Goal: Task Accomplishment & Management: Manage account settings

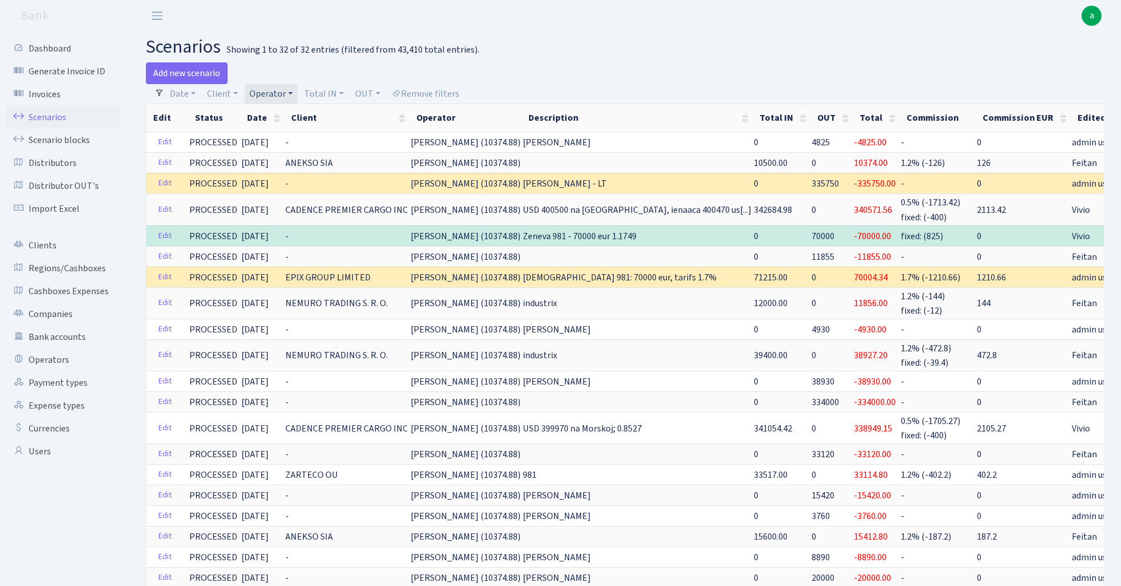
select select "483"
select select "100"
click at [275, 96] on link "Operator" at bounding box center [271, 93] width 53 height 19
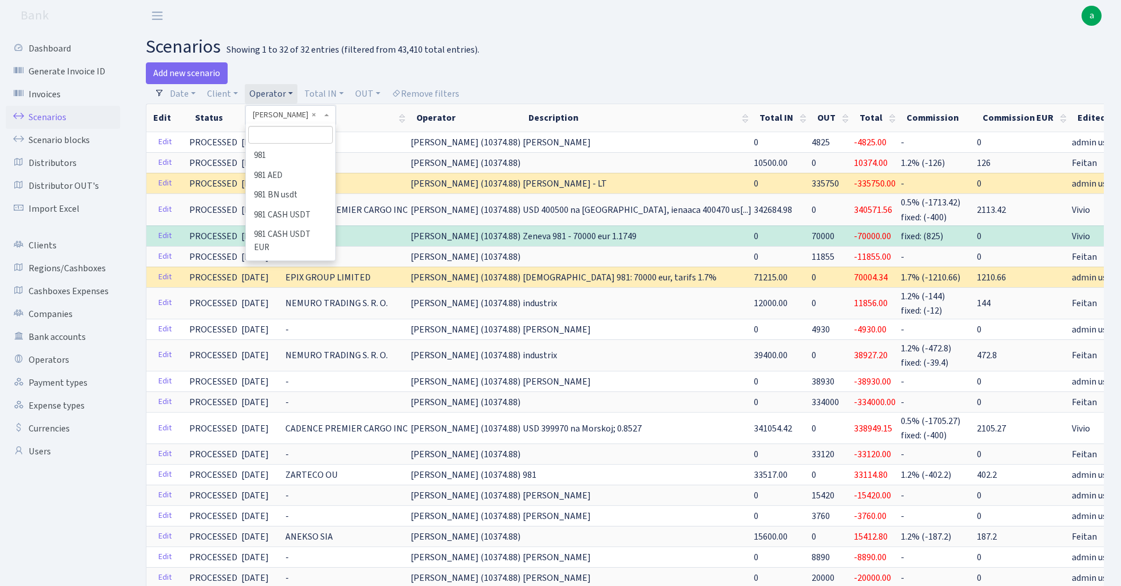
scroll to position [6225, 0]
click at [287, 136] on input "search" at bounding box center [290, 135] width 84 height 18
type input "bolg"
click at [296, 172] on li "BOLGARI usdt" at bounding box center [290, 176] width 86 height 20
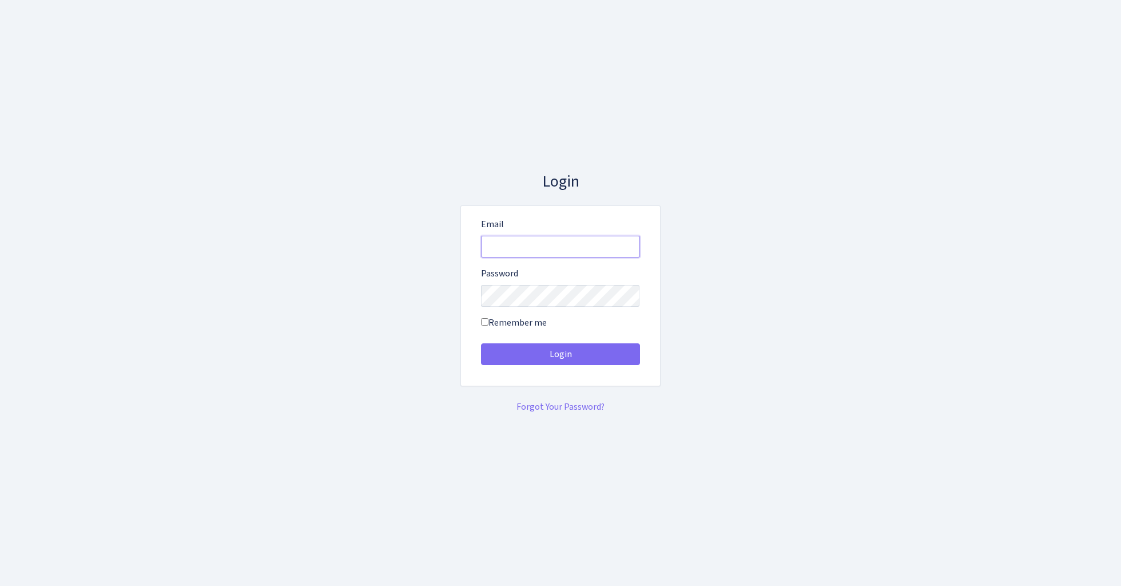
type input "[EMAIL_ADDRESS][DOMAIN_NAME]"
click at [560, 353] on button "Login" at bounding box center [560, 354] width 159 height 22
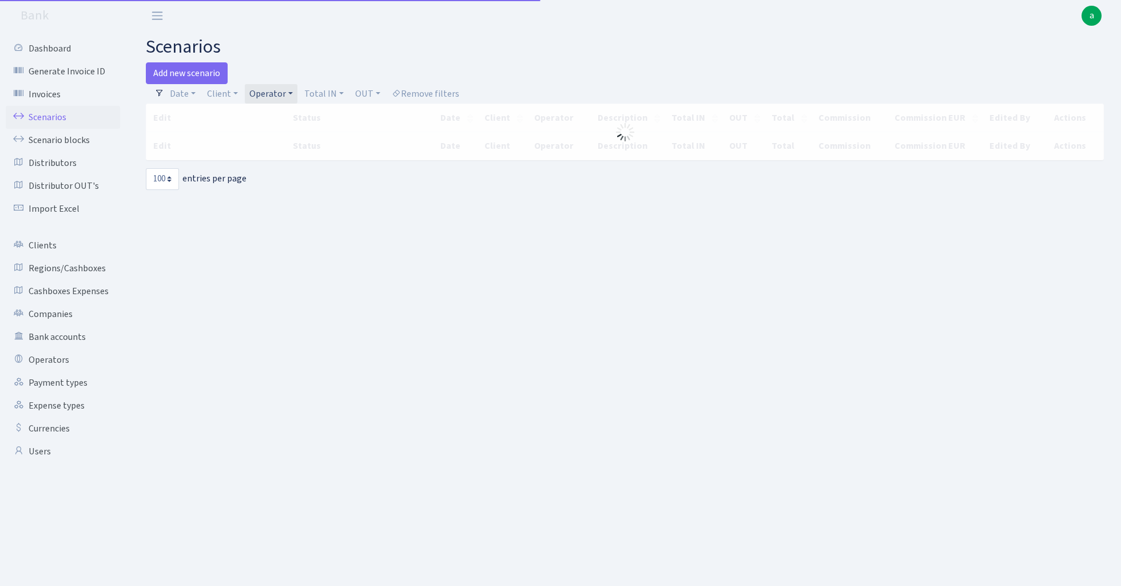
select select "100"
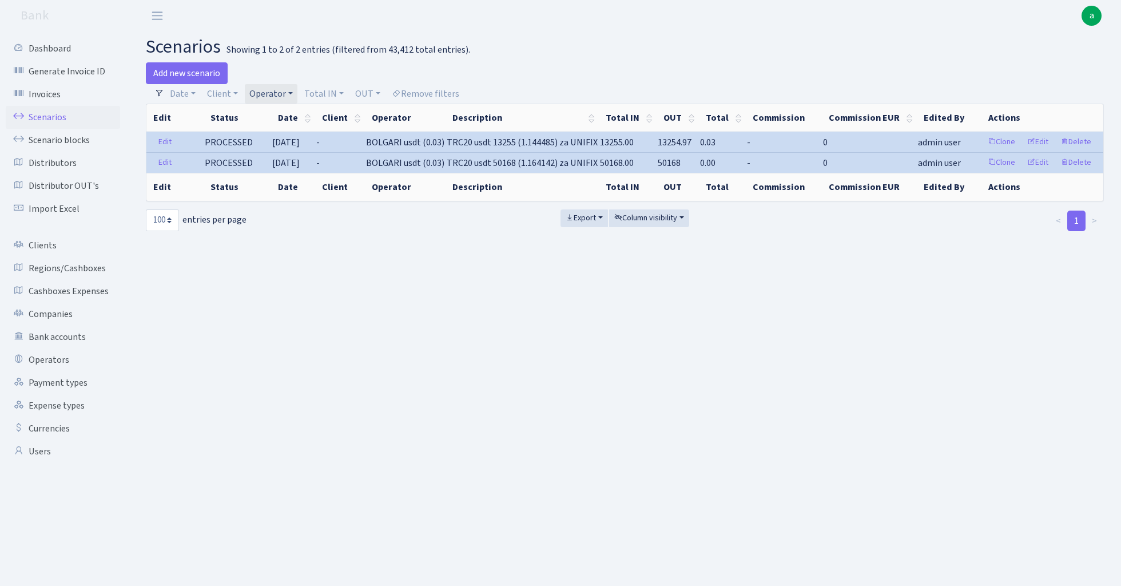
click at [269, 94] on link "Operator" at bounding box center [271, 93] width 53 height 19
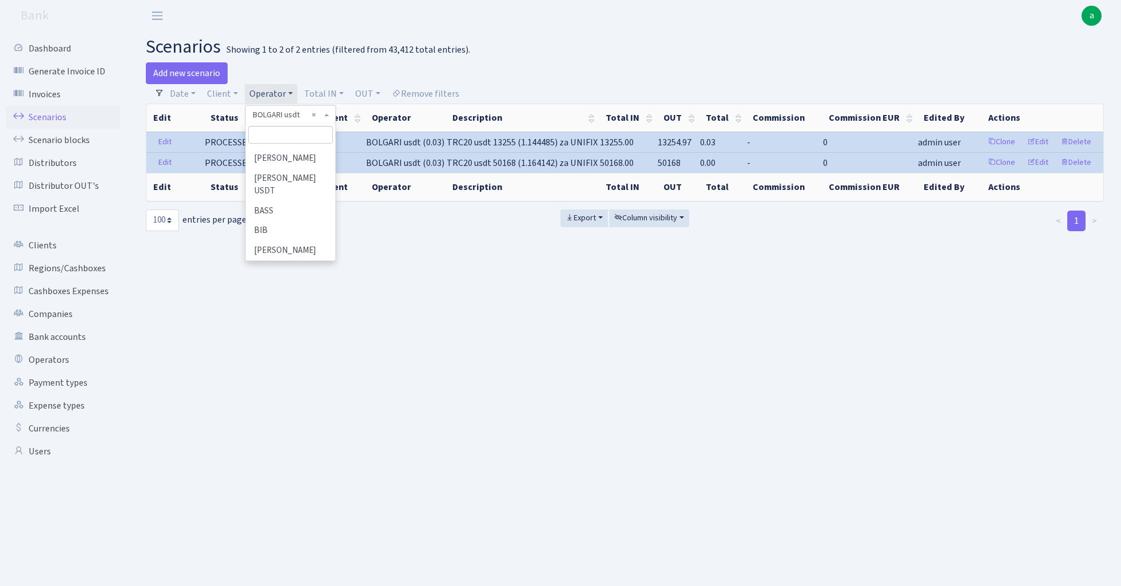
click at [304, 260] on li "BOLGARI eur" at bounding box center [290, 270] width 86 height 20
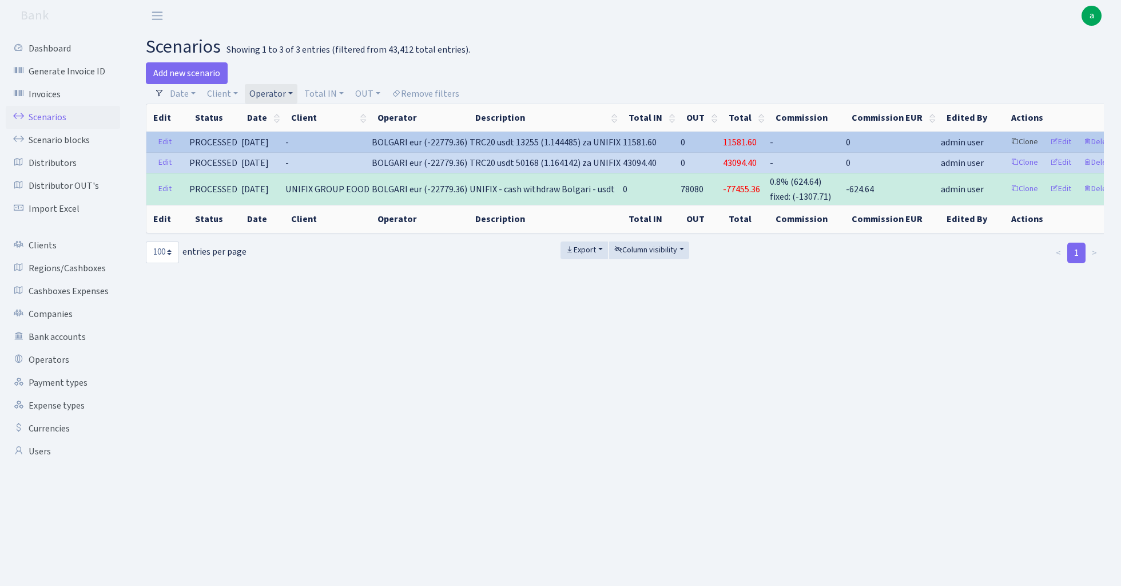
click at [1005, 141] on link "Clone" at bounding box center [1024, 142] width 38 height 18
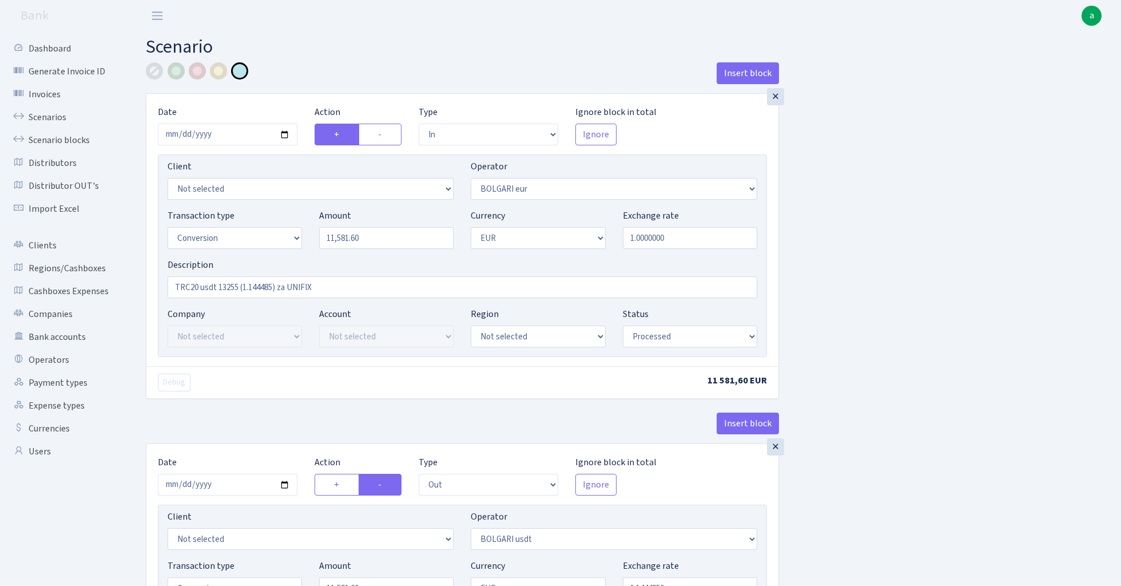
select select "in"
select select "506"
select select "15"
select select "1"
select select "processed"
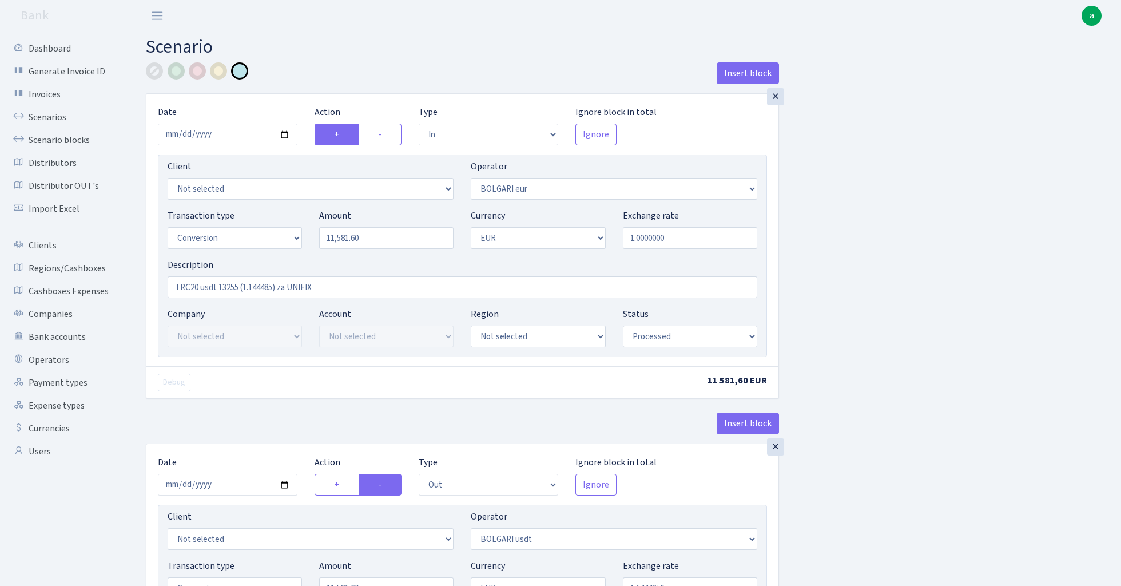
select select "out"
select select "507"
select select "15"
select select "1"
select select "processed"
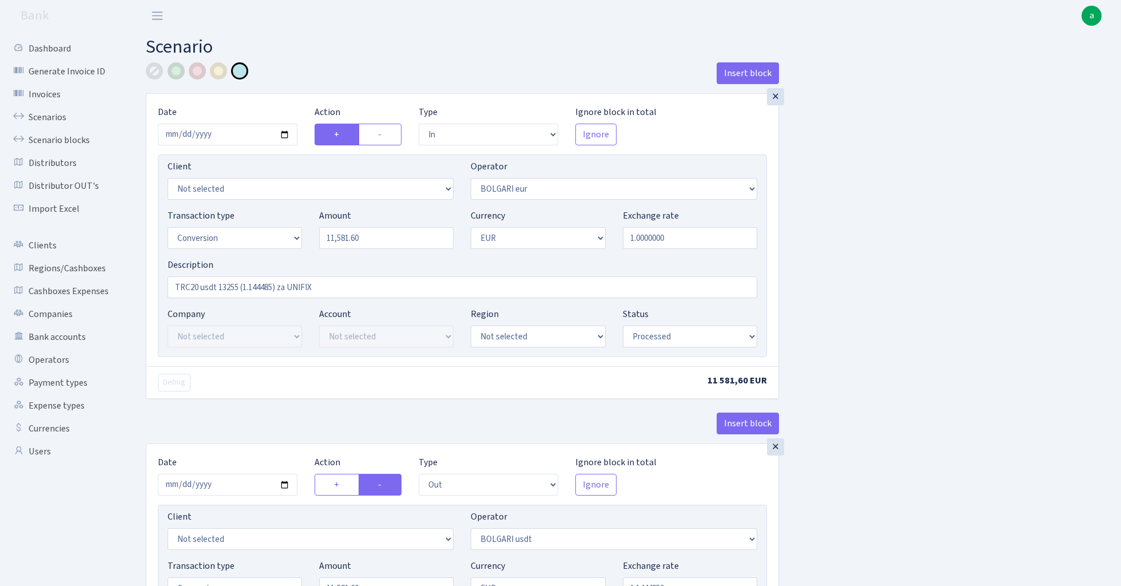
select select "in"
select select "507"
select select "2"
select select "6"
select select "20"
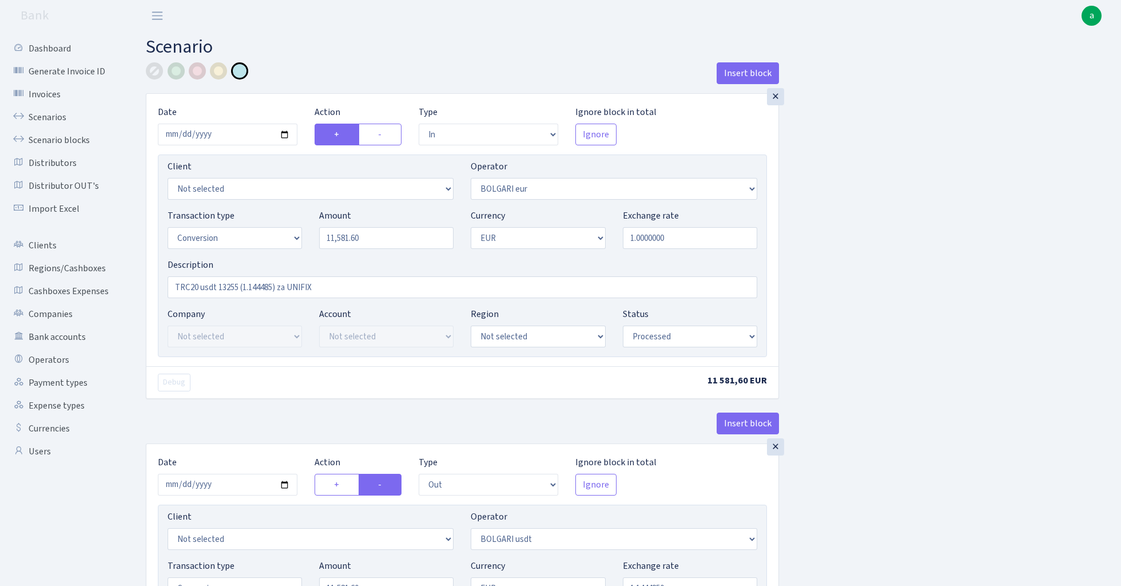
select select "66"
select select "processed"
click at [224, 136] on input "2025-07-31" at bounding box center [228, 135] width 140 height 22
type input "[DATE]"
click at [342, 84] on div "Insert block" at bounding box center [462, 77] width 633 height 31
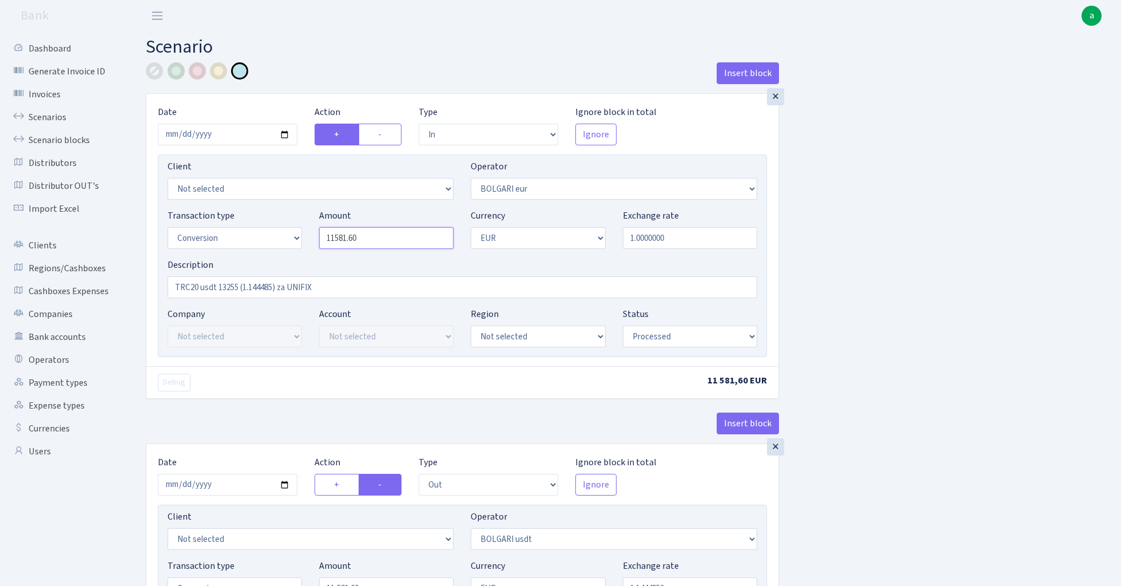
click at [384, 243] on input "11581.60" at bounding box center [386, 238] width 134 height 22
click at [367, 244] on input "11581.60" at bounding box center [386, 238] width 134 height 22
type input "5,848.00"
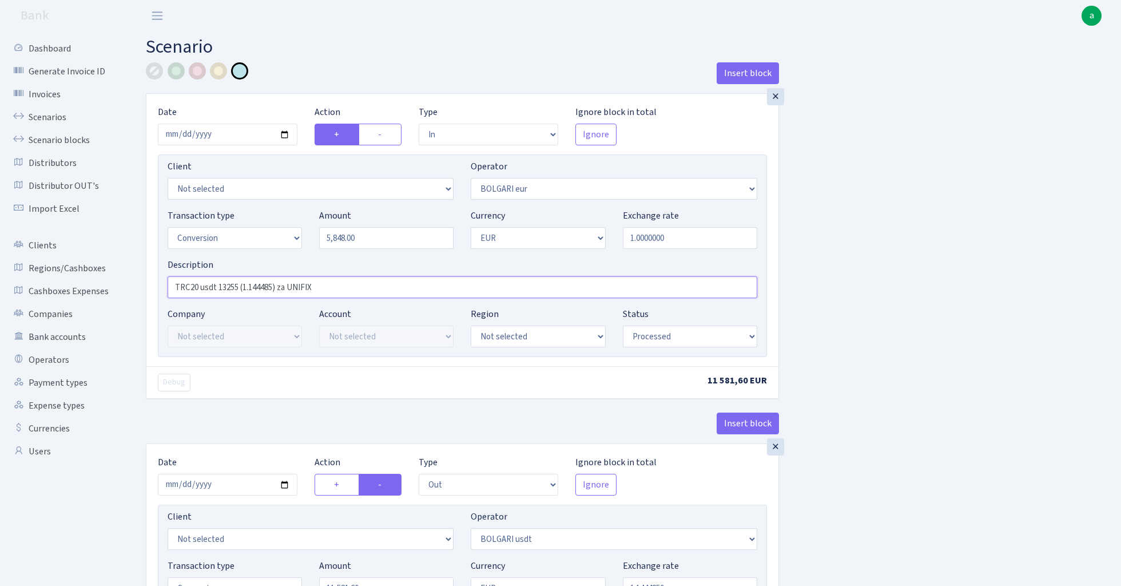
click at [225, 291] on input "TRC20 usdt 13255 (1.144485) za UNIFIX" at bounding box center [463, 287] width 590 height 22
click at [257, 288] on input "TRC20 usdt 5848 (1.144485) za UNIFIX" at bounding box center [463, 287] width 590 height 22
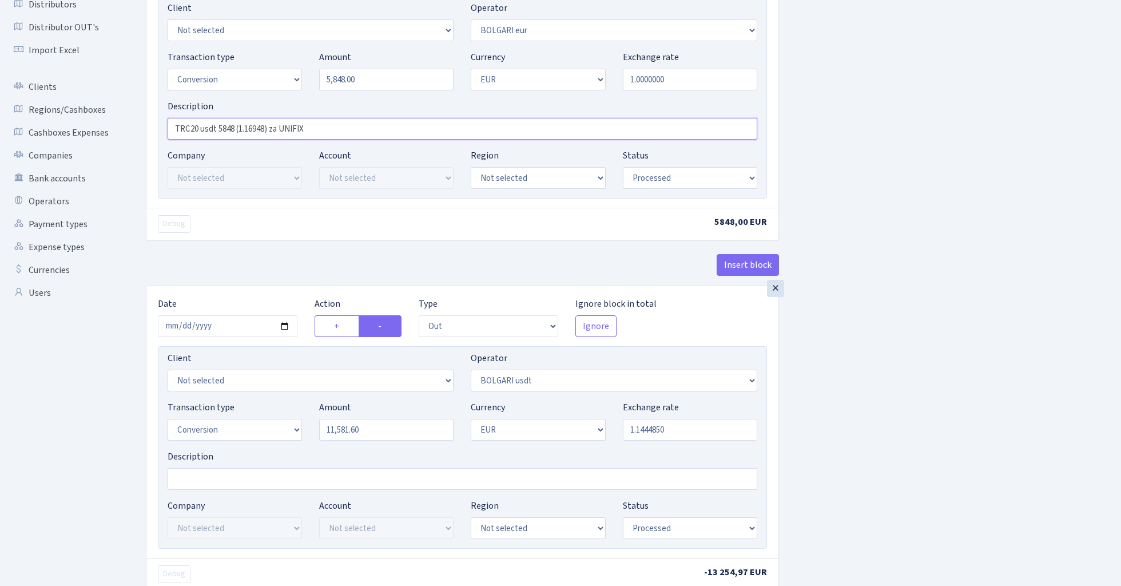
scroll to position [237, 0]
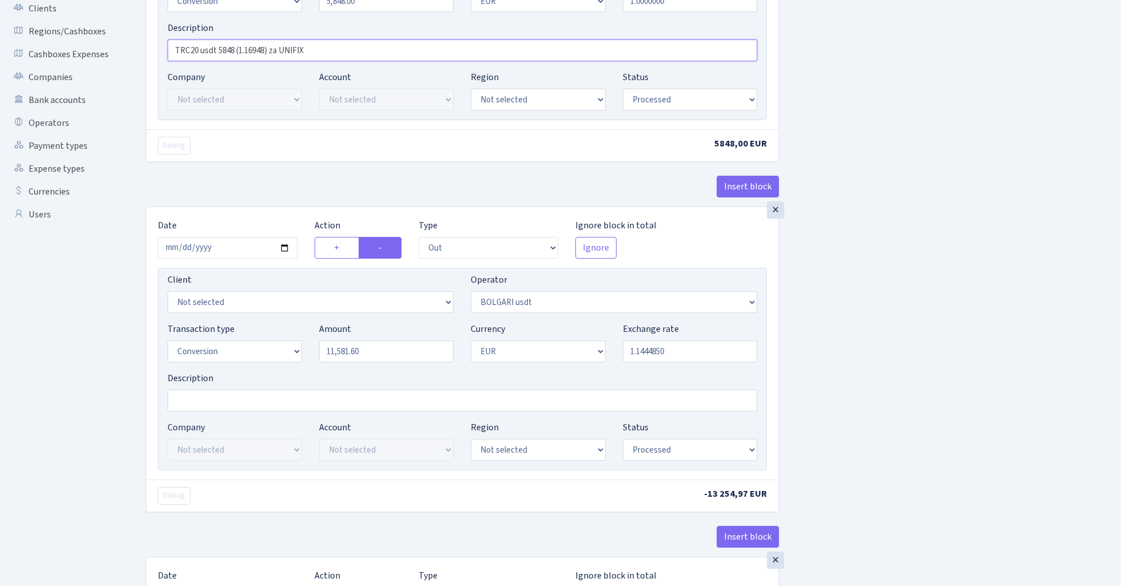
type input "TRC20 usdt 5848 (1.16948) za UNIFIX"
click at [222, 256] on input "2025-07-31" at bounding box center [228, 248] width 140 height 22
type input "2025-08-25"
click at [279, 207] on div "× Date 2025-08-25 Action + - Type --- In Out Commission Field required. Ignore …" at bounding box center [462, 358] width 633 height 305
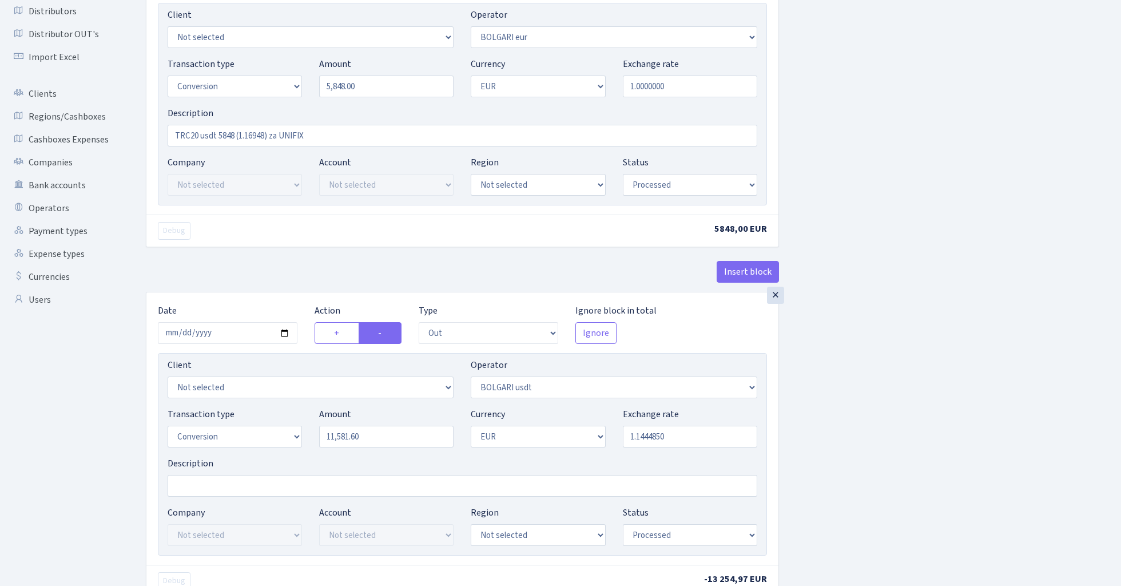
scroll to position [8, 0]
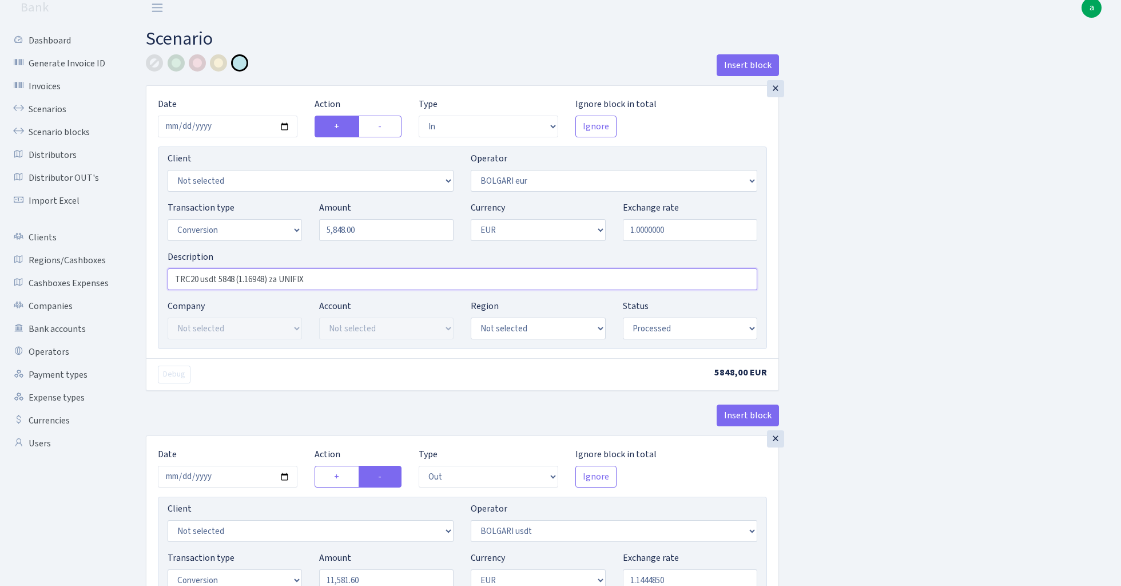
click at [259, 282] on input "TRC20 usdt 5848 (1.16948) za UNIFIX" at bounding box center [463, 279] width 590 height 22
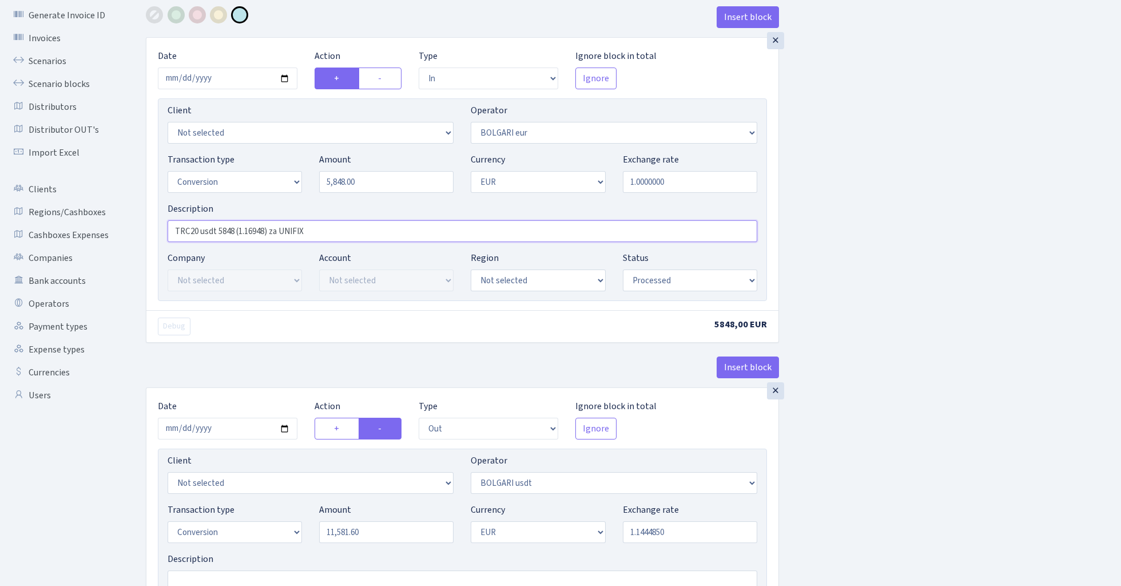
scroll to position [58, 0]
click at [381, 184] on input "5848.00" at bounding box center [386, 180] width 134 height 22
type input "5,000.00"
click at [394, 529] on input "11581.60" at bounding box center [386, 530] width 134 height 22
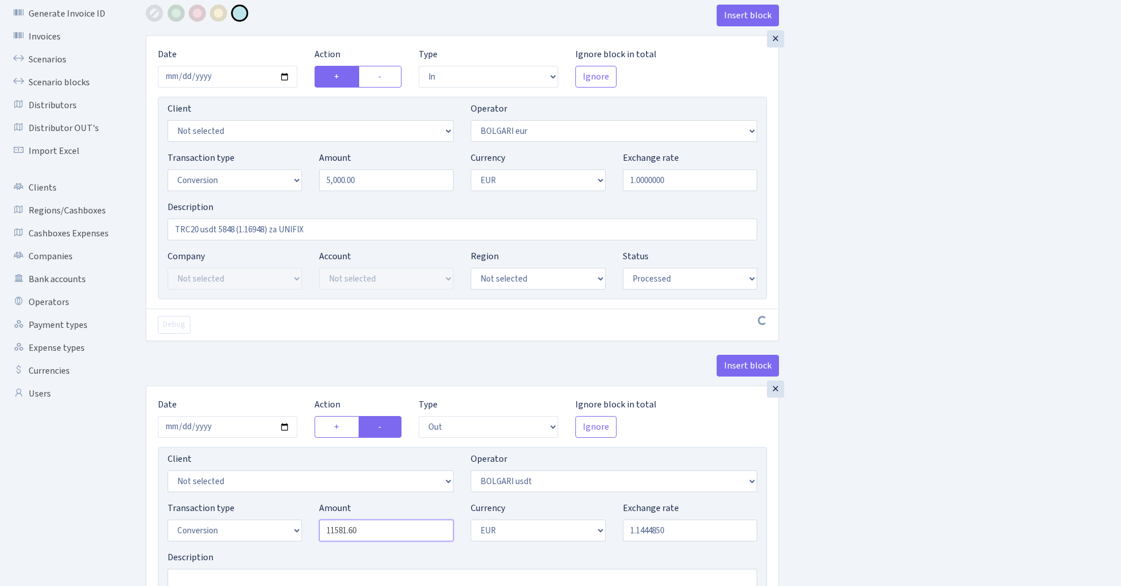
click at [394, 529] on input "11581.60" at bounding box center [386, 530] width 134 height 22
type input "5,000.00"
click at [698, 538] on input "1.1444850" at bounding box center [690, 530] width 134 height 22
paste input "6948"
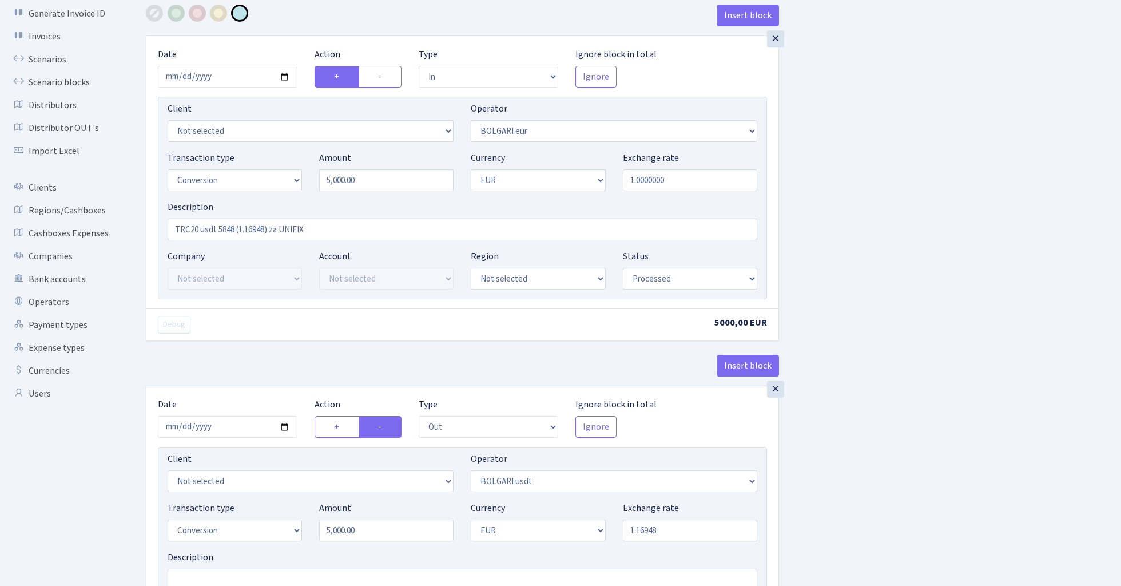
type input "1.1694800"
click at [862, 424] on div "Insert block × Date 2025-08-25 Action + - Type --- In Out Commission Field requ…" at bounding box center [624, 569] width 975 height 1128
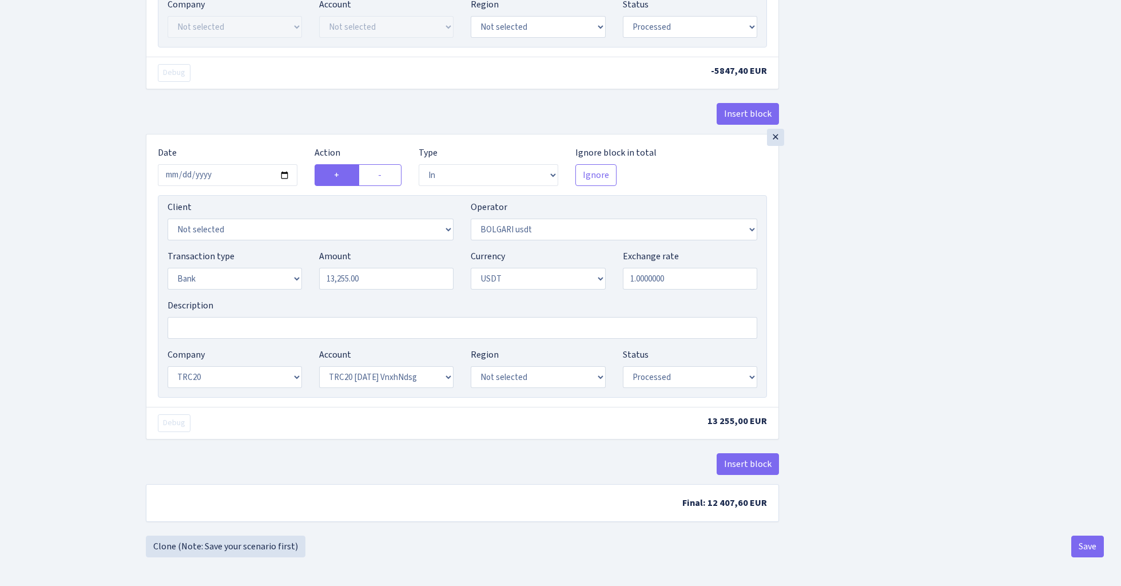
scroll to position [665, 0]
click at [400, 276] on input "13255.00" at bounding box center [386, 279] width 134 height 22
type input "5,848.00"
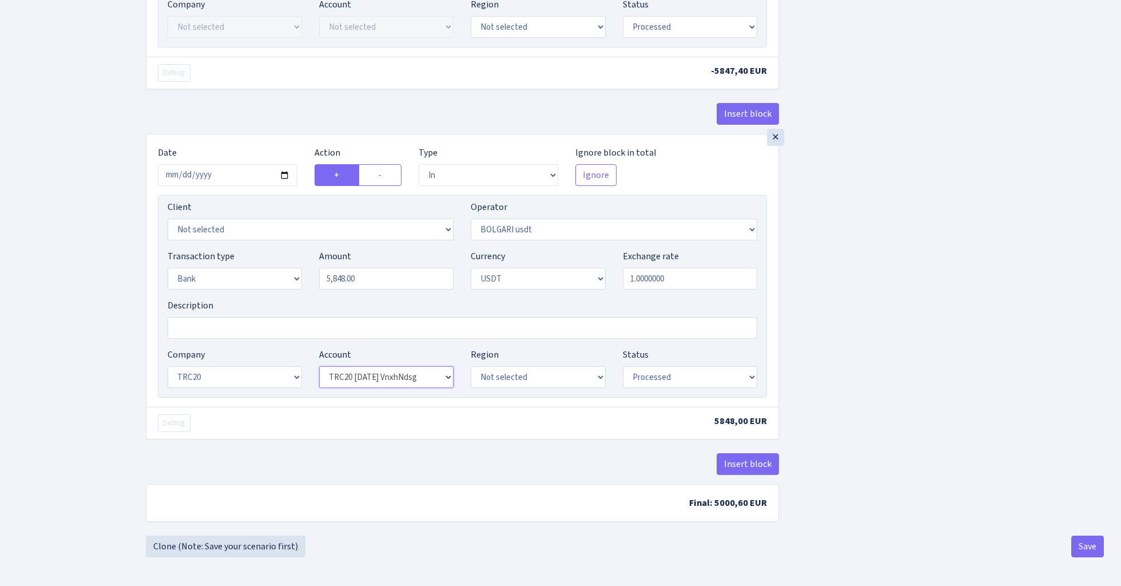
select select "61"
click at [239, 180] on input "2025-07-31" at bounding box center [228, 175] width 140 height 22
type input "2025-08-25"
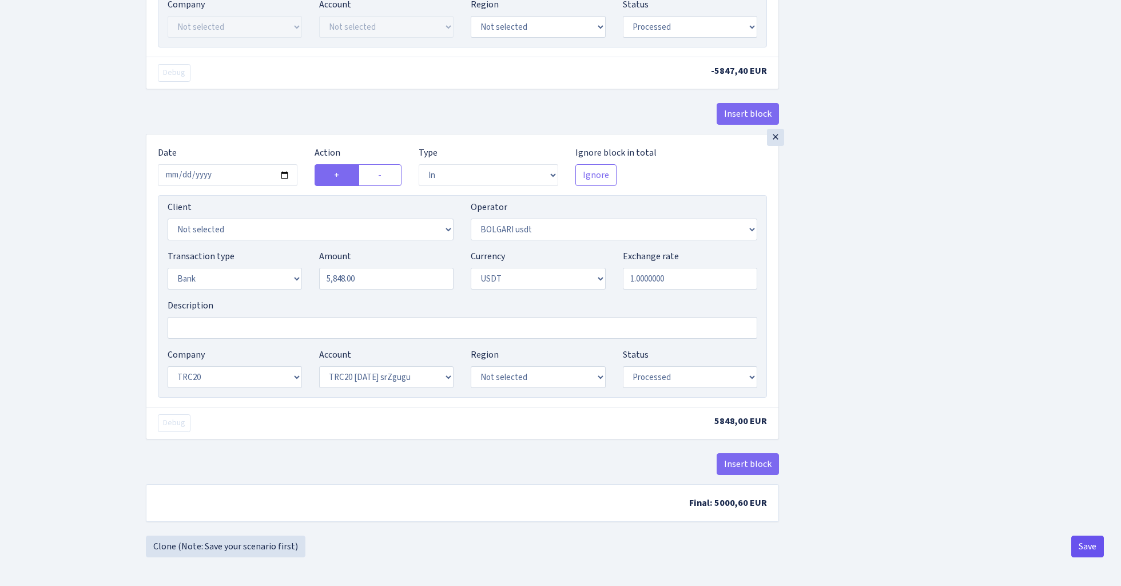
click at [1085, 548] on button "Save" at bounding box center [1087, 546] width 33 height 22
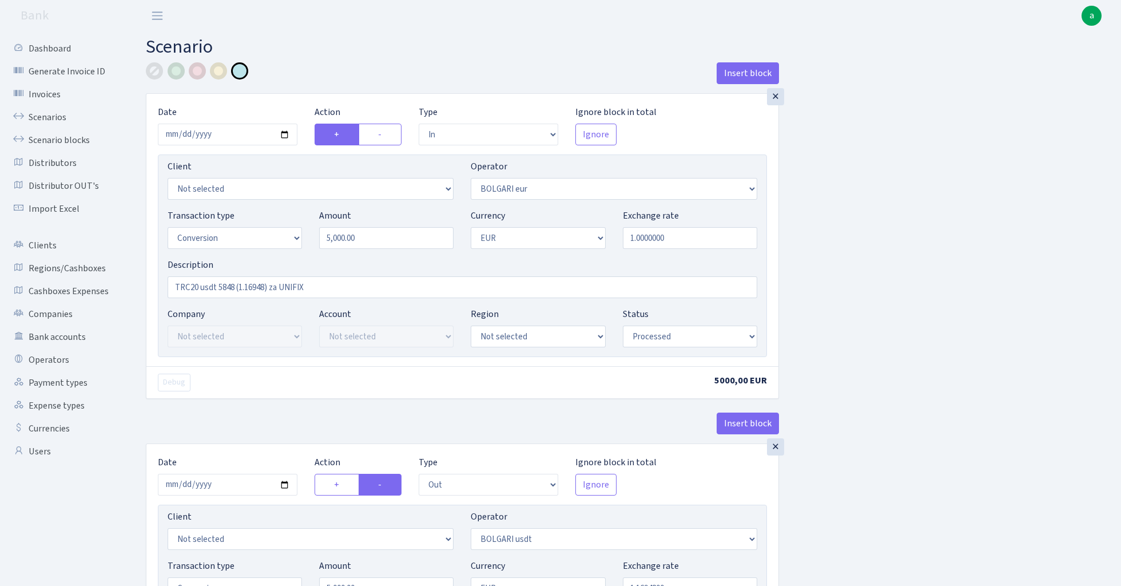
select select "in"
select select "506"
select select "15"
select select "1"
select select "processed"
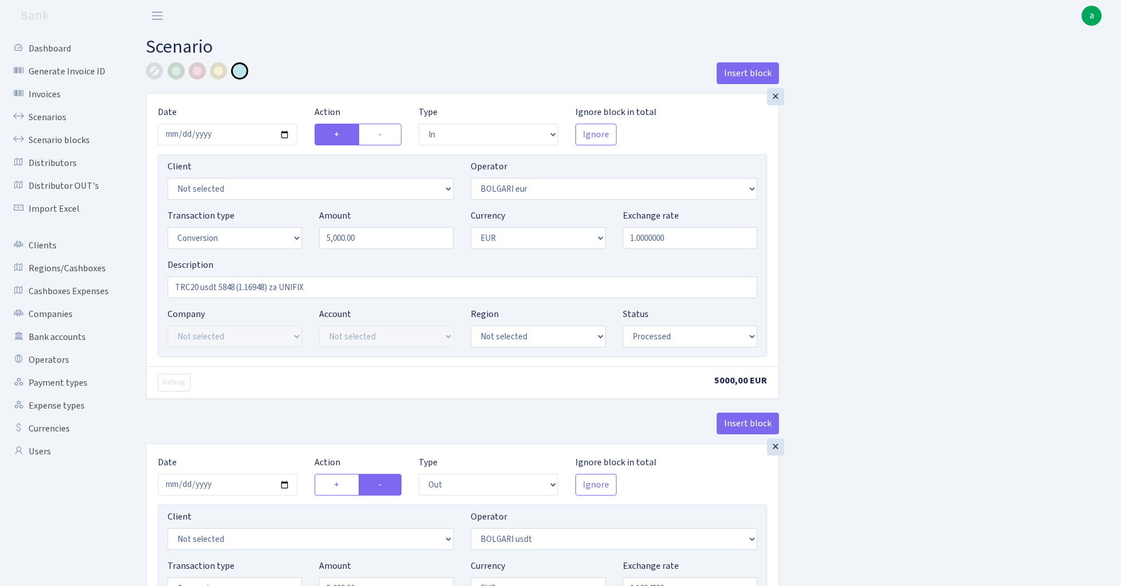
select select "out"
select select "507"
select select "15"
select select "1"
select select "processed"
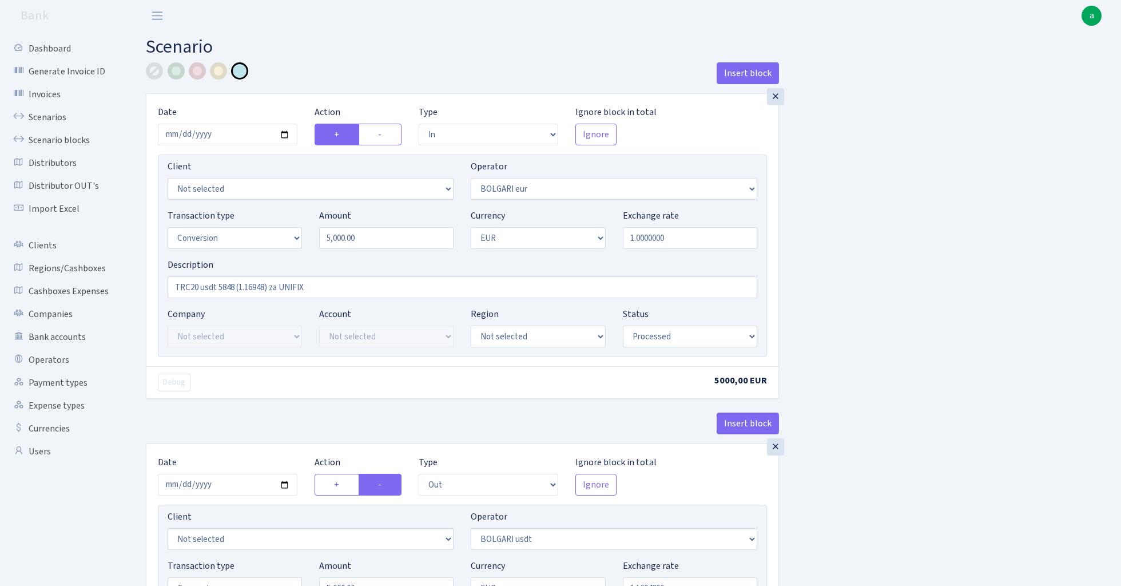
select select "in"
select select "507"
select select "2"
select select "6"
select select "20"
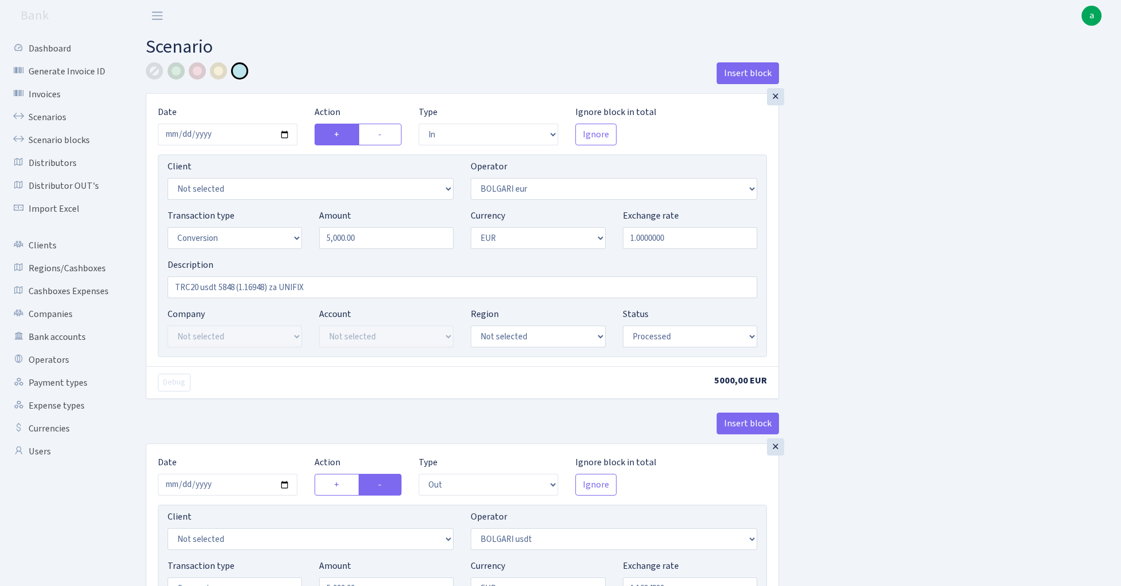
select select "61"
select select "processed"
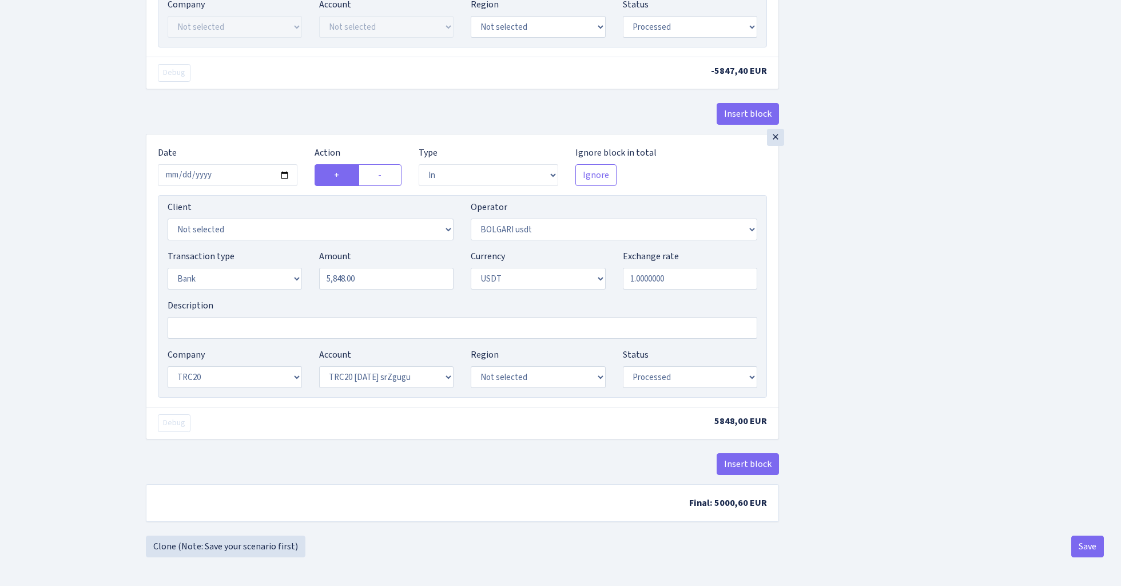
scroll to position [665, 0]
click at [1091, 546] on button "Save" at bounding box center [1087, 546] width 33 height 22
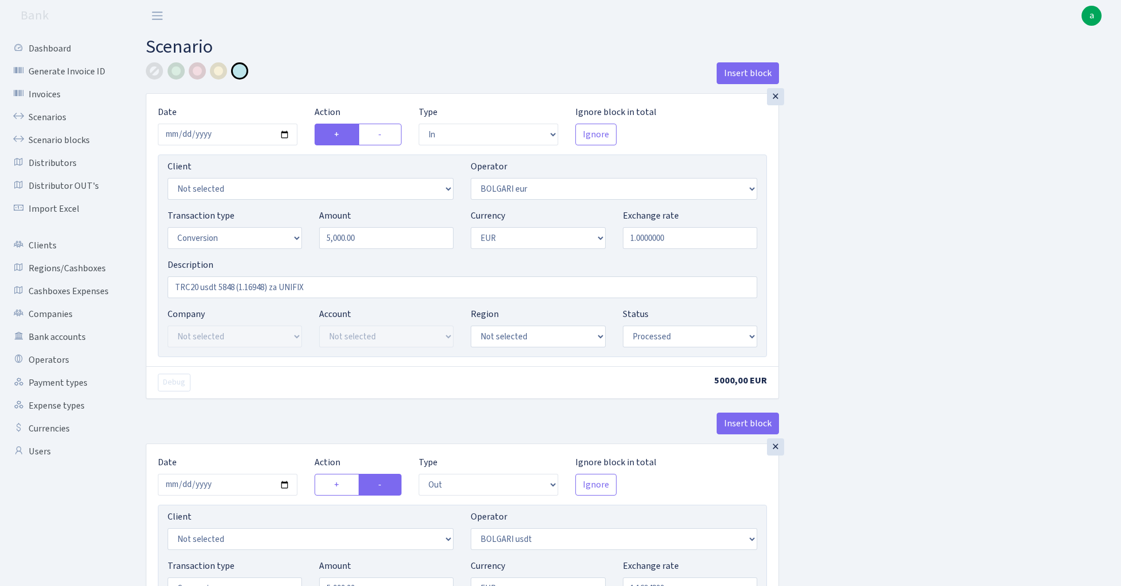
select select "in"
select select "506"
select select "15"
select select "1"
select select "processed"
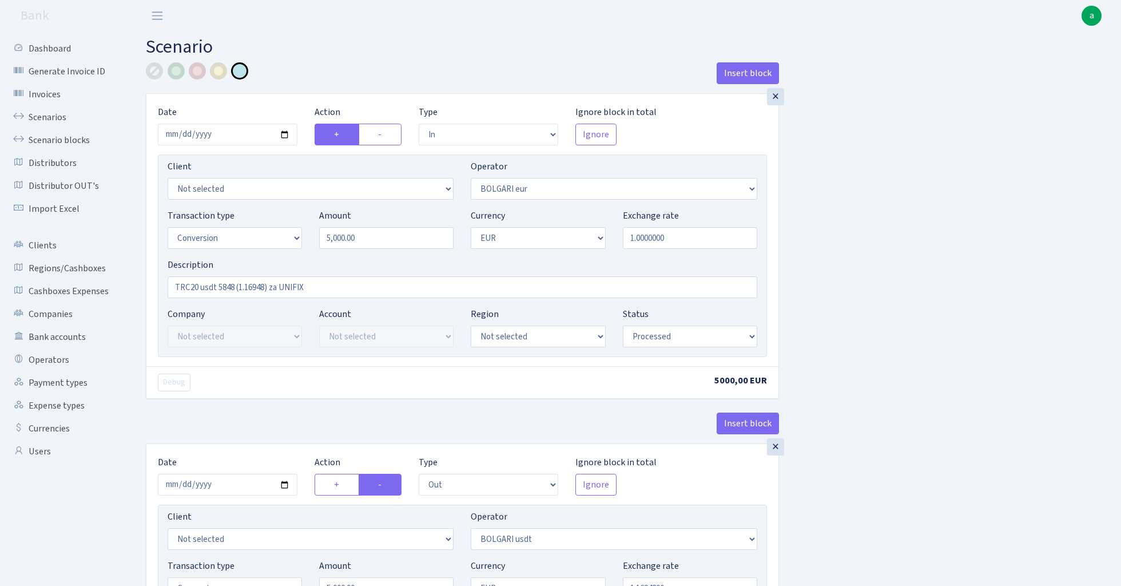
select select "out"
select select "507"
select select "15"
select select "1"
select select "processed"
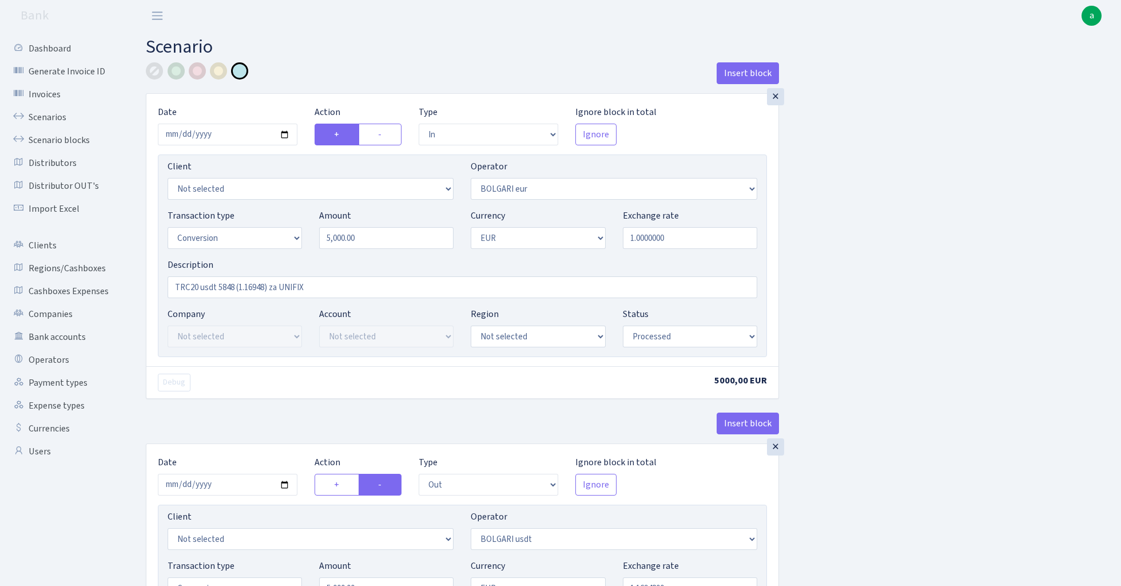
select select "in"
select select "507"
select select "2"
select select "6"
select select "20"
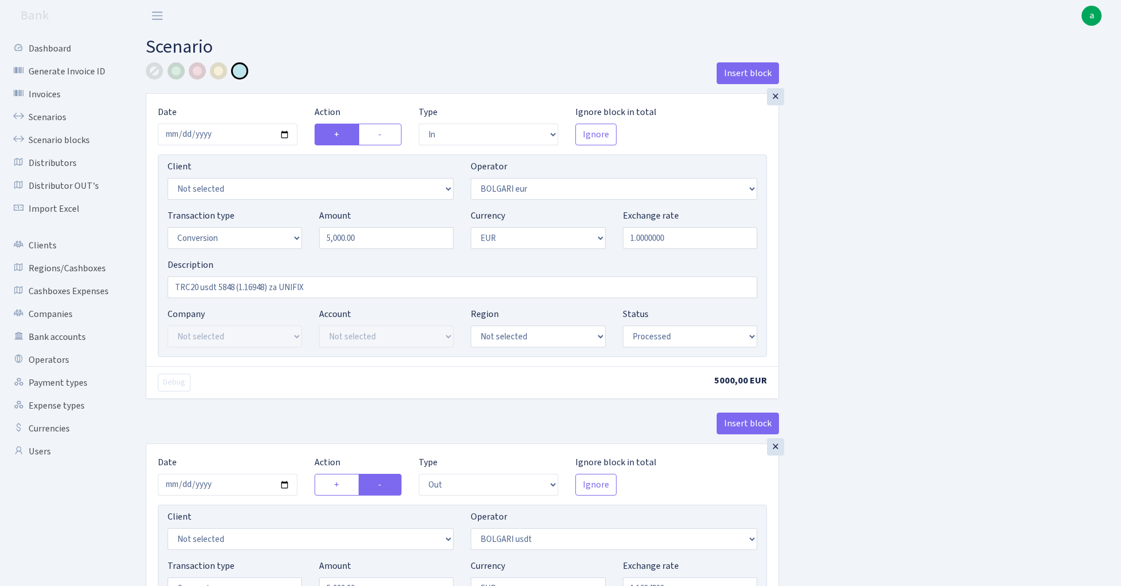
select select "61"
select select "processed"
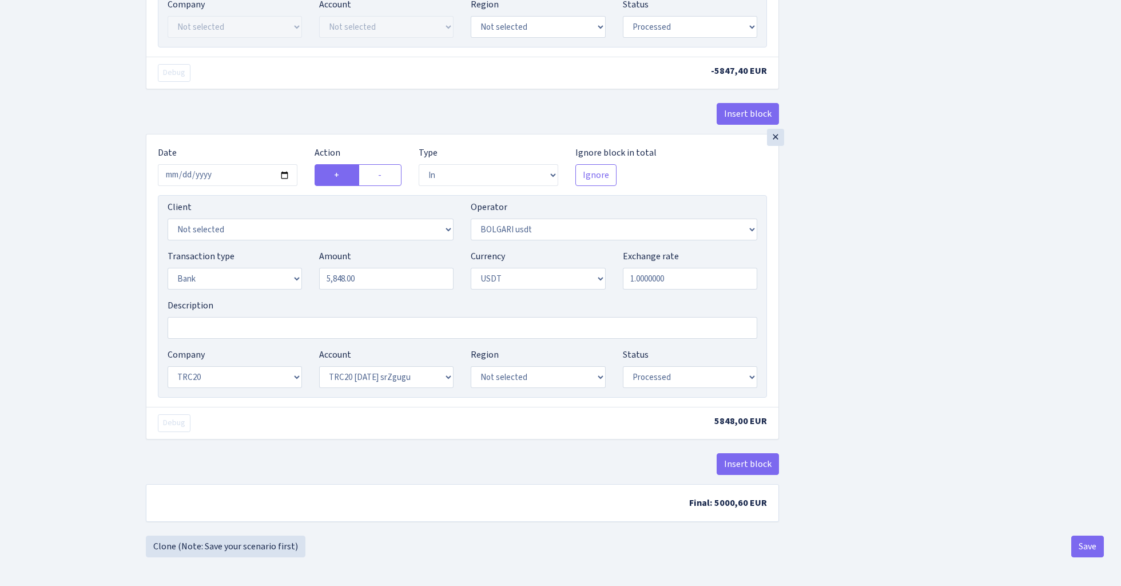
scroll to position [665, 0]
click at [268, 545] on link "Clone (Note: Save your scenario first)" at bounding box center [226, 546] width 160 height 22
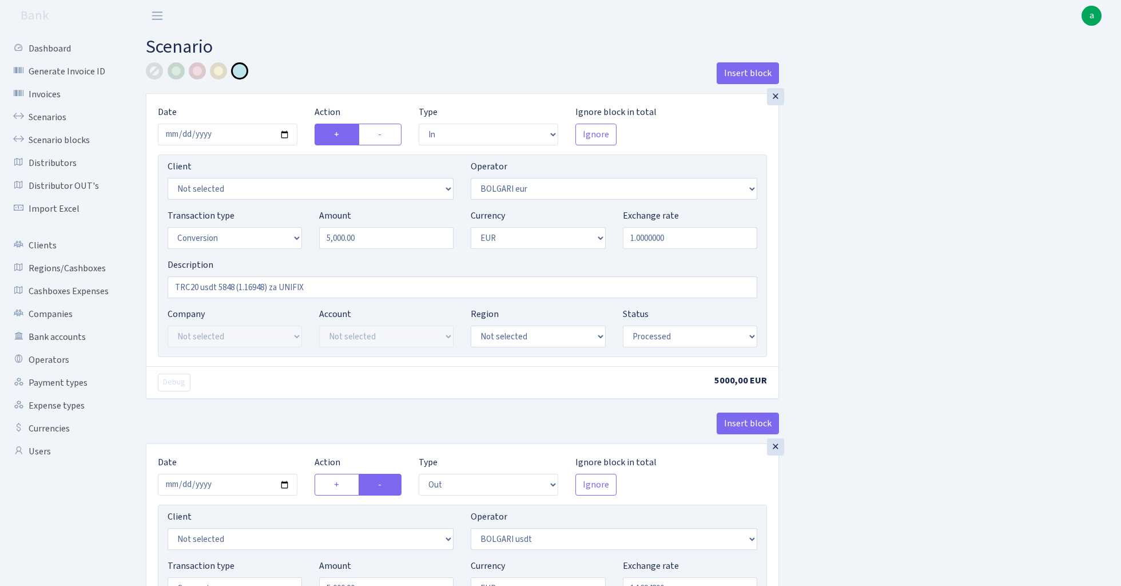
select select "in"
select select "506"
select select "15"
select select "1"
select select "processed"
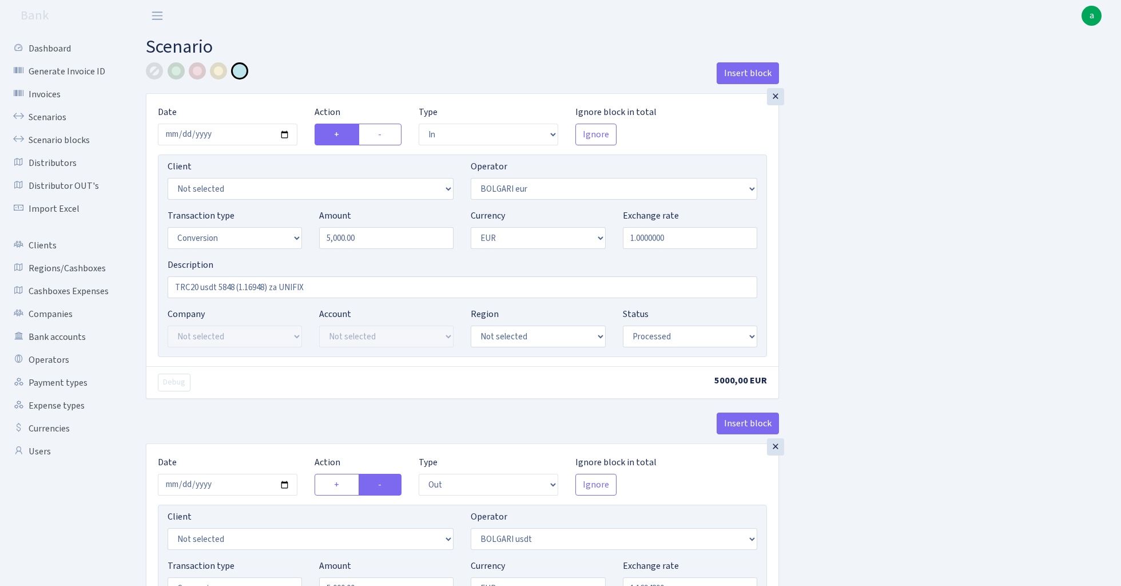
select select "out"
select select "507"
select select "15"
select select "1"
select select "processed"
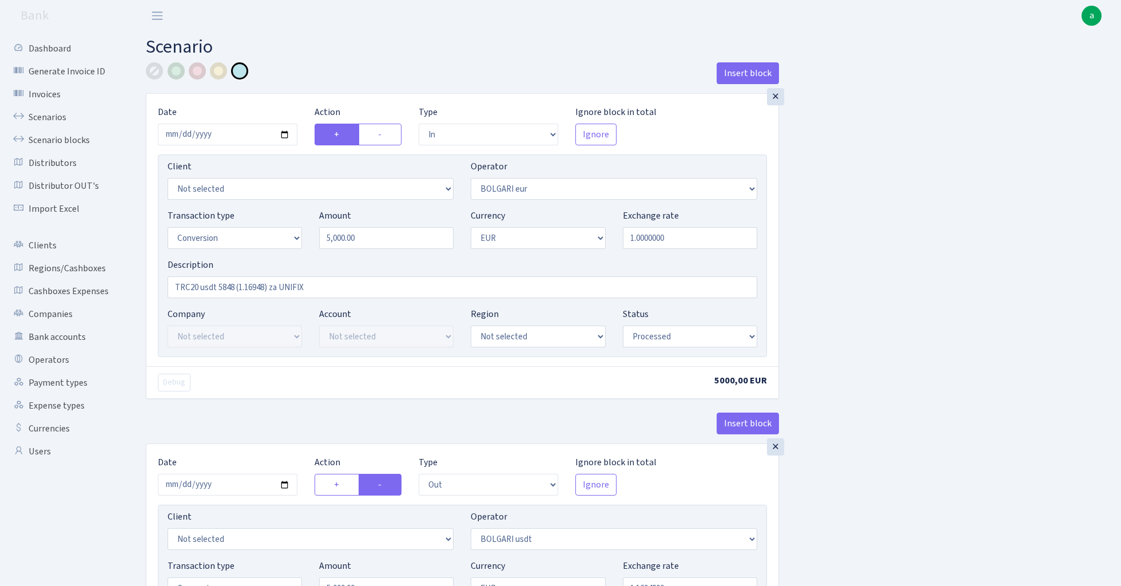
select select "in"
select select "507"
select select "2"
select select "6"
select select "20"
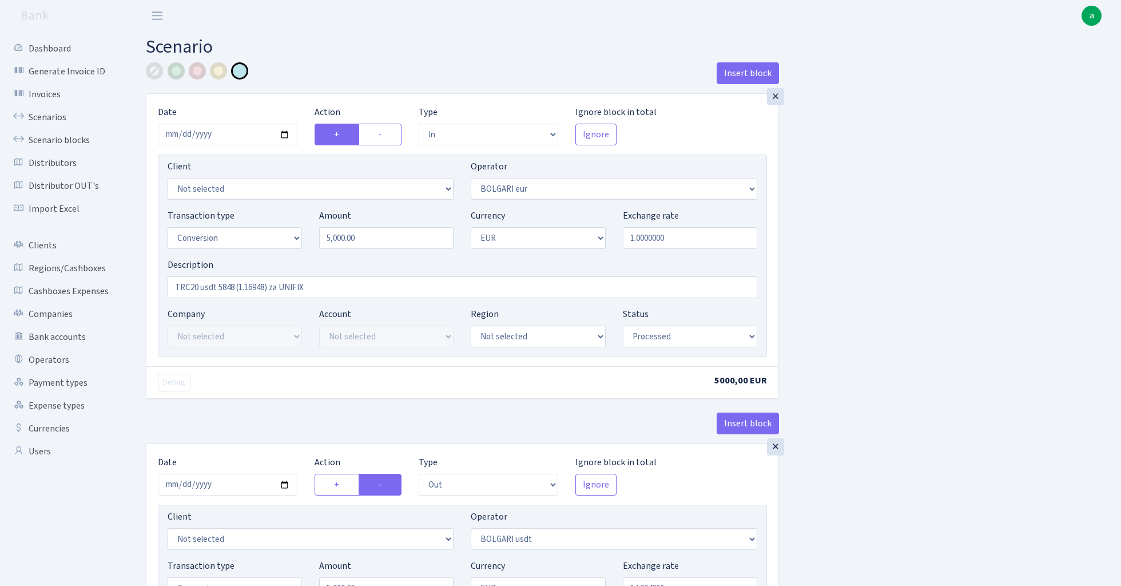
select select "61"
select select "processed"
click at [385, 238] on input "5000.00" at bounding box center [386, 238] width 134 height 22
type input "12,737.00"
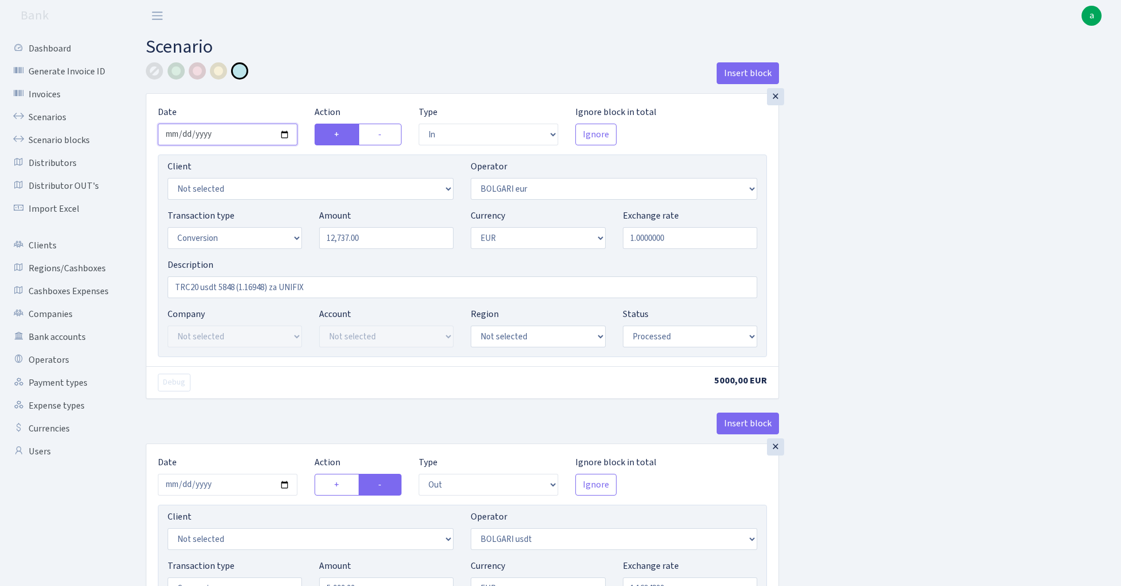
click at [234, 135] on input "[DATE]" at bounding box center [228, 135] width 140 height 22
click at [392, 56] on h2 "Scenario" at bounding box center [625, 47] width 958 height 22
click at [49, 120] on link "Scenarios" at bounding box center [63, 117] width 114 height 23
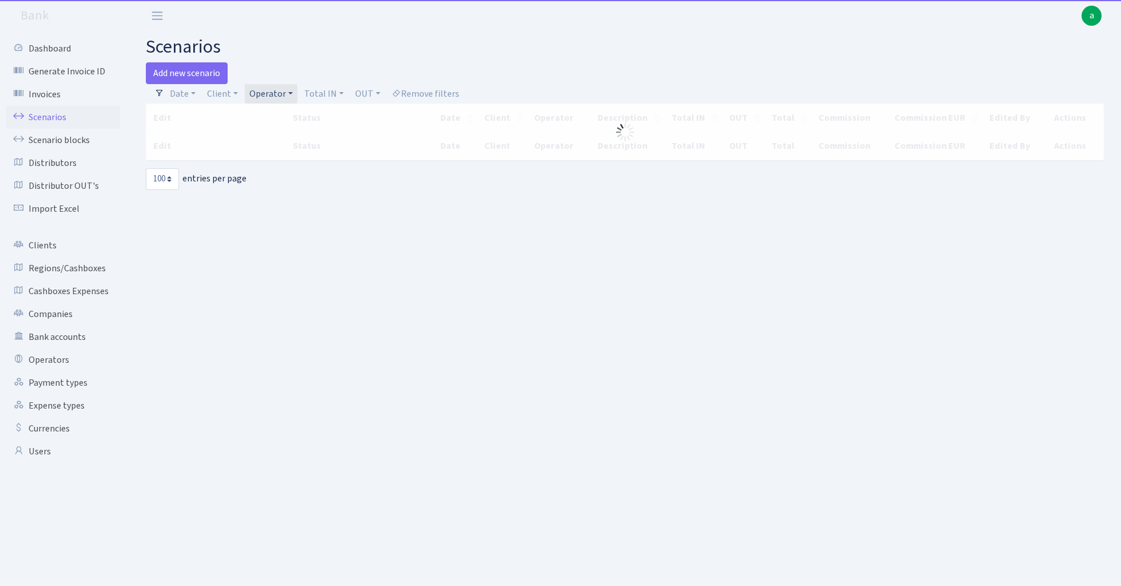
select select "100"
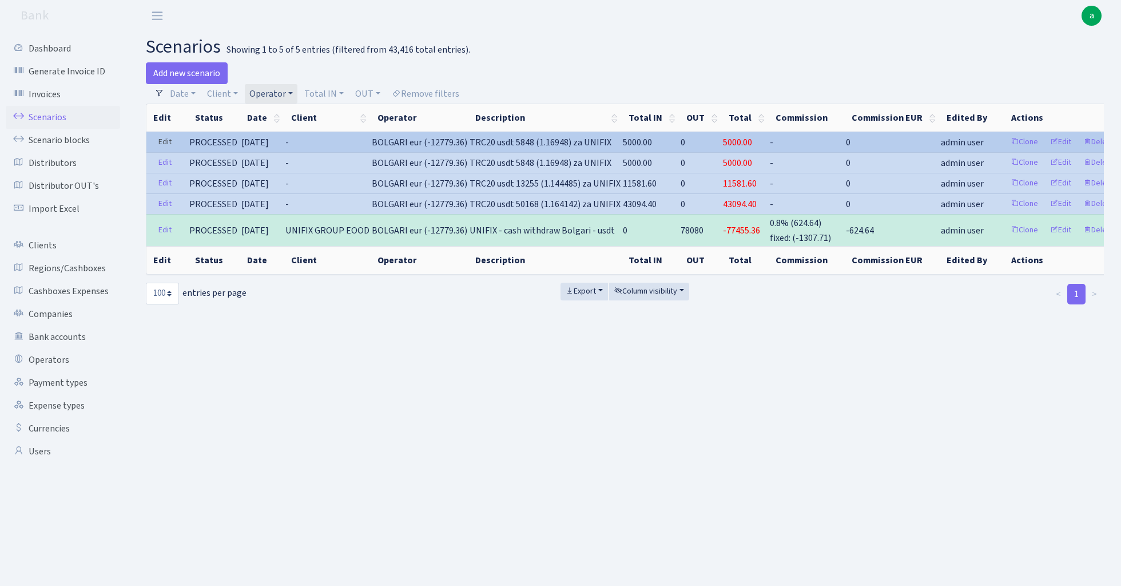
click at [169, 144] on link "Edit" at bounding box center [164, 142] width 23 height 18
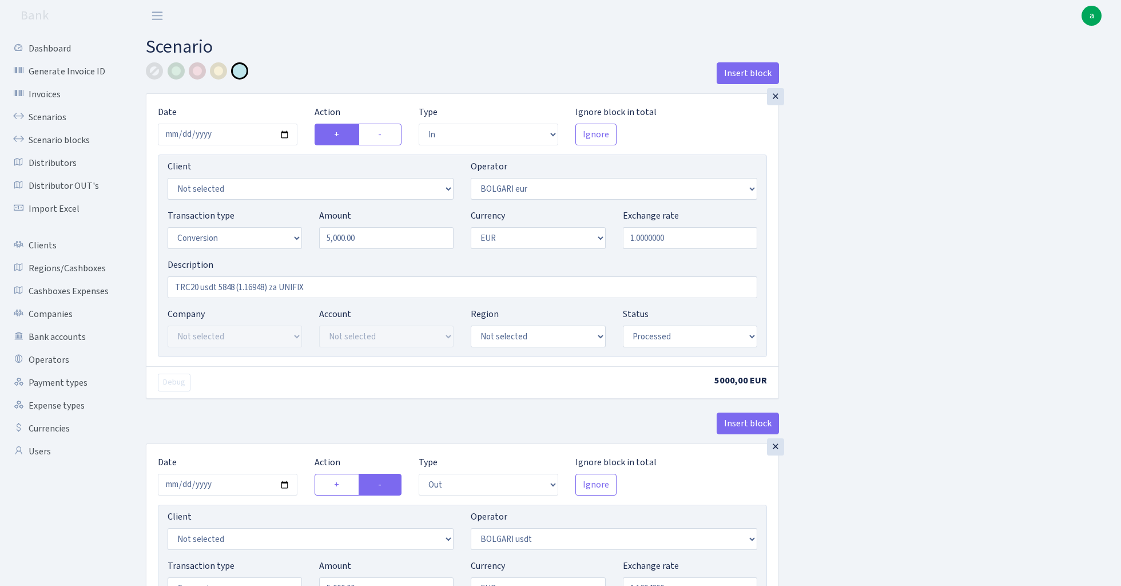
select select "in"
select select "506"
select select "15"
select select "1"
select select "processed"
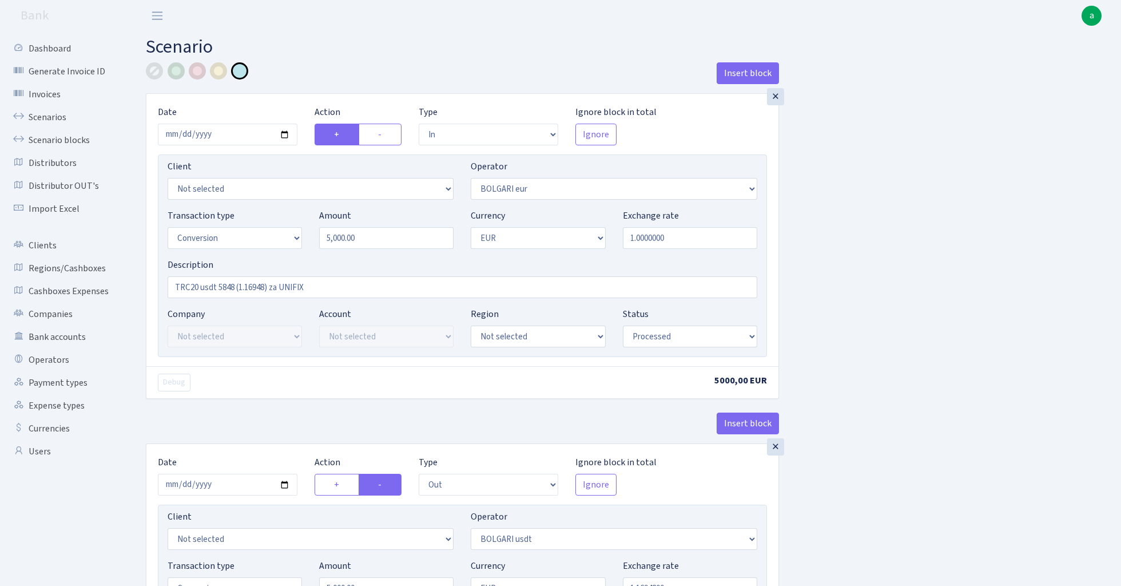
select select "out"
select select "507"
select select "15"
select select "1"
select select "processed"
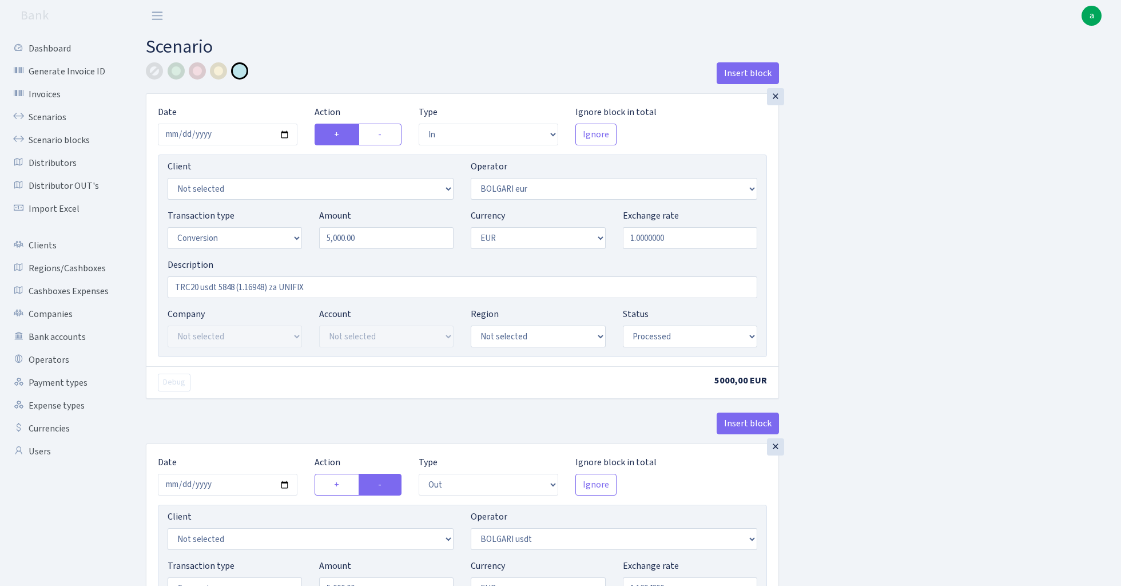
select select "in"
select select "507"
select select "2"
select select "6"
select select "20"
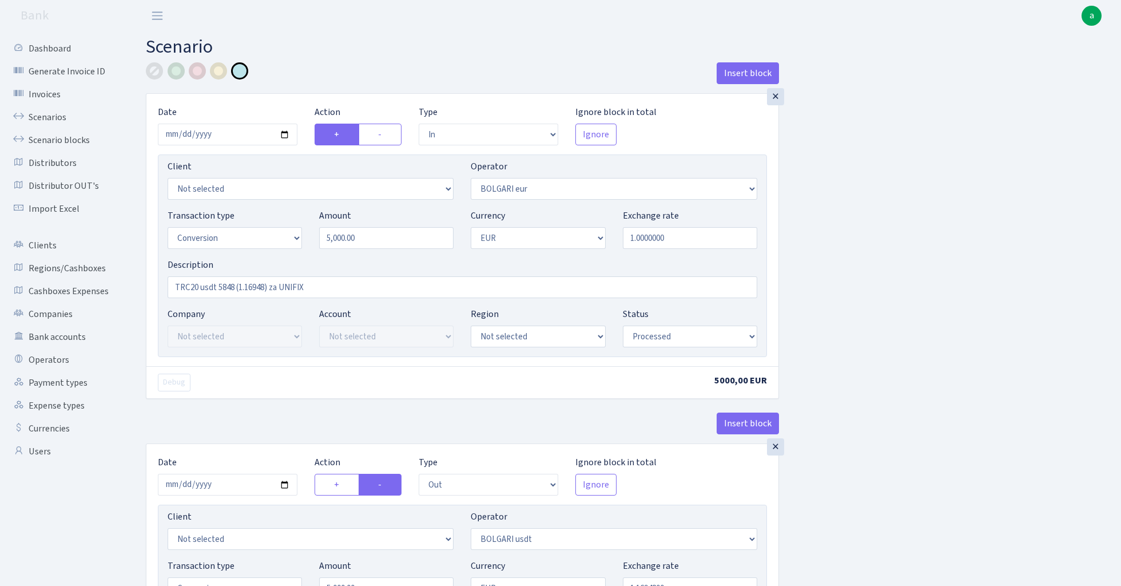
select select "61"
select select "processed"
click at [377, 237] on input "5000.00" at bounding box center [386, 238] width 134 height 22
type input "1.00"
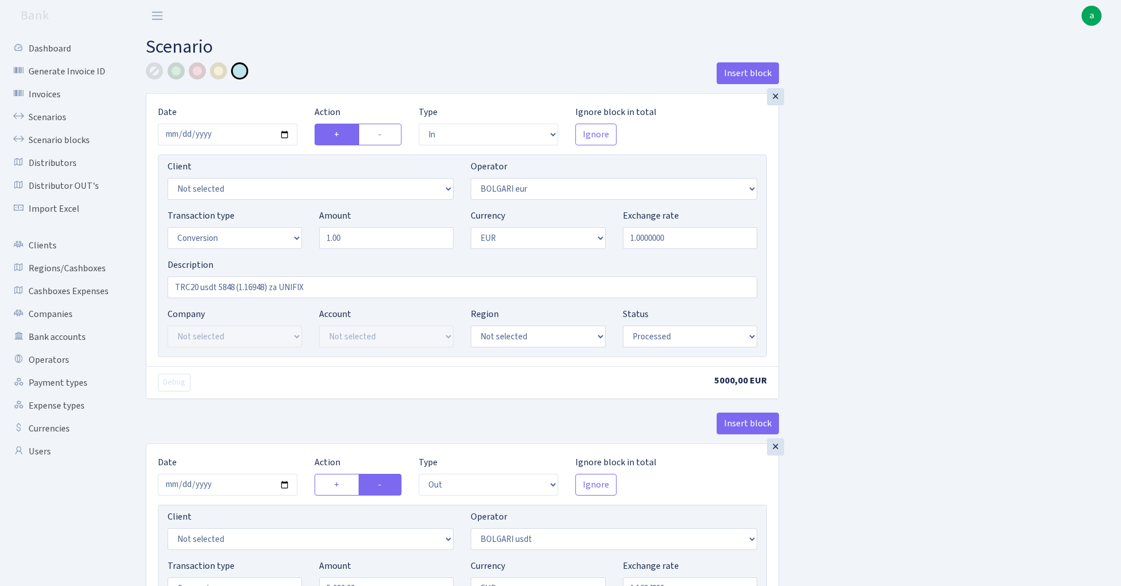
click at [411, 48] on h2 "Scenario" at bounding box center [625, 47] width 958 height 22
click at [49, 116] on link "Scenarios" at bounding box center [63, 117] width 114 height 23
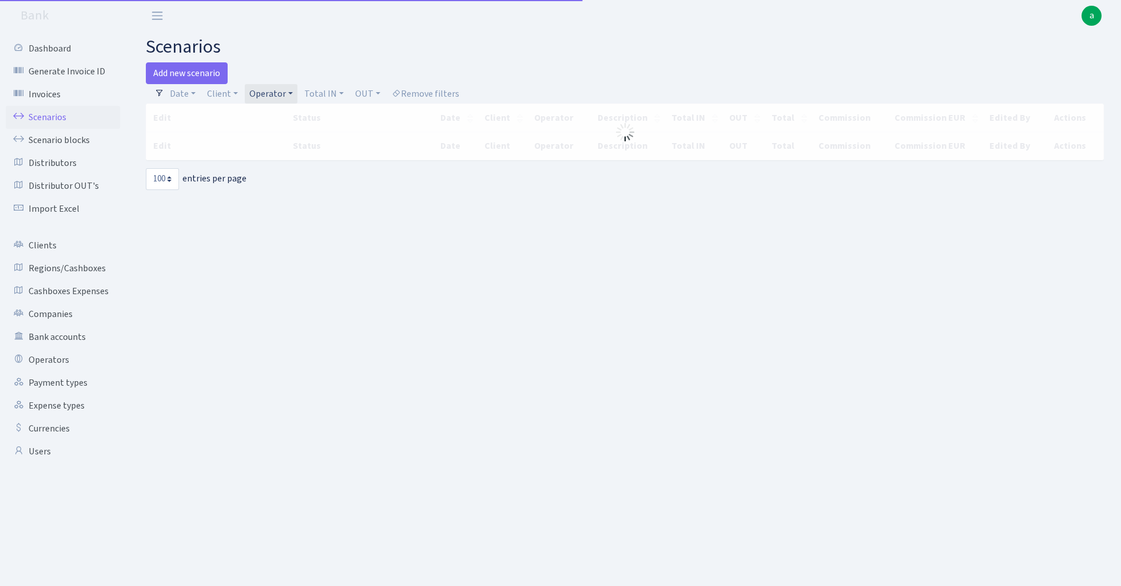
select select "100"
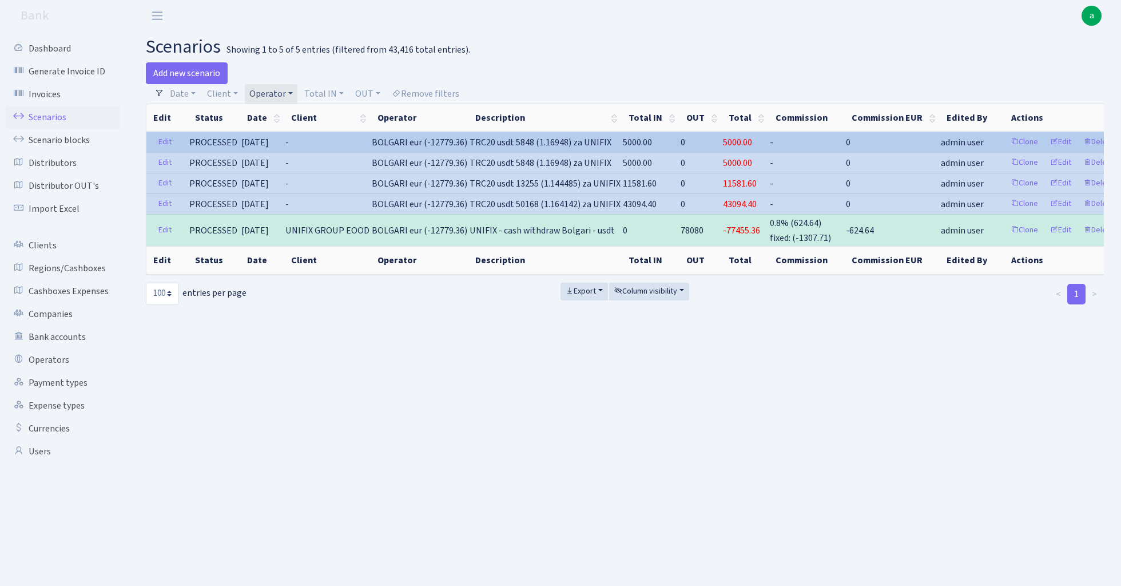
click at [431, 142] on span "BOLGARI eur (-12779.36)" at bounding box center [420, 142] width 96 height 13
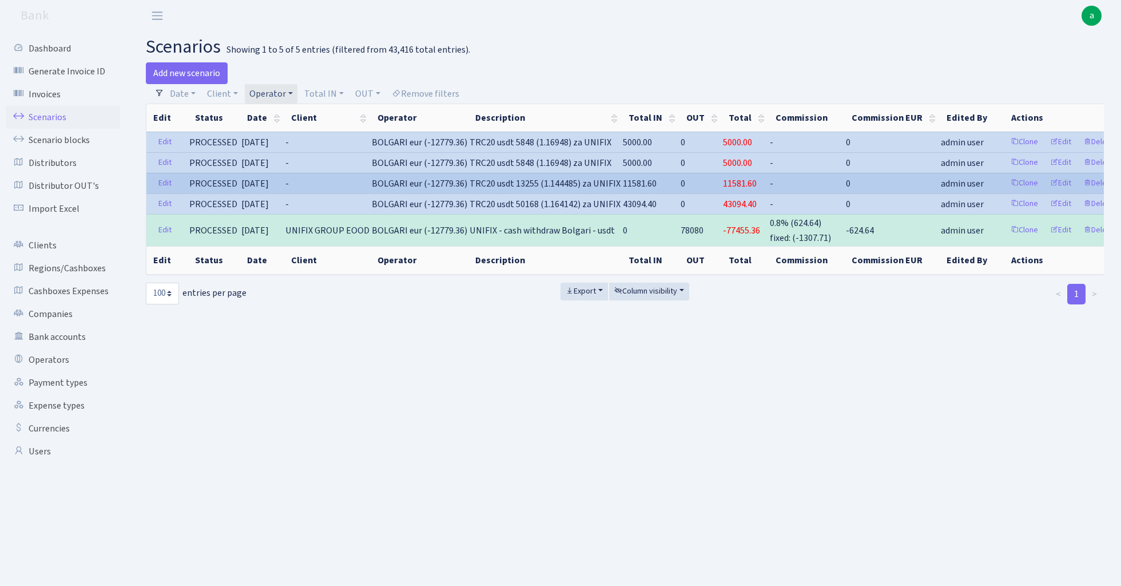
copy span "12779.36"
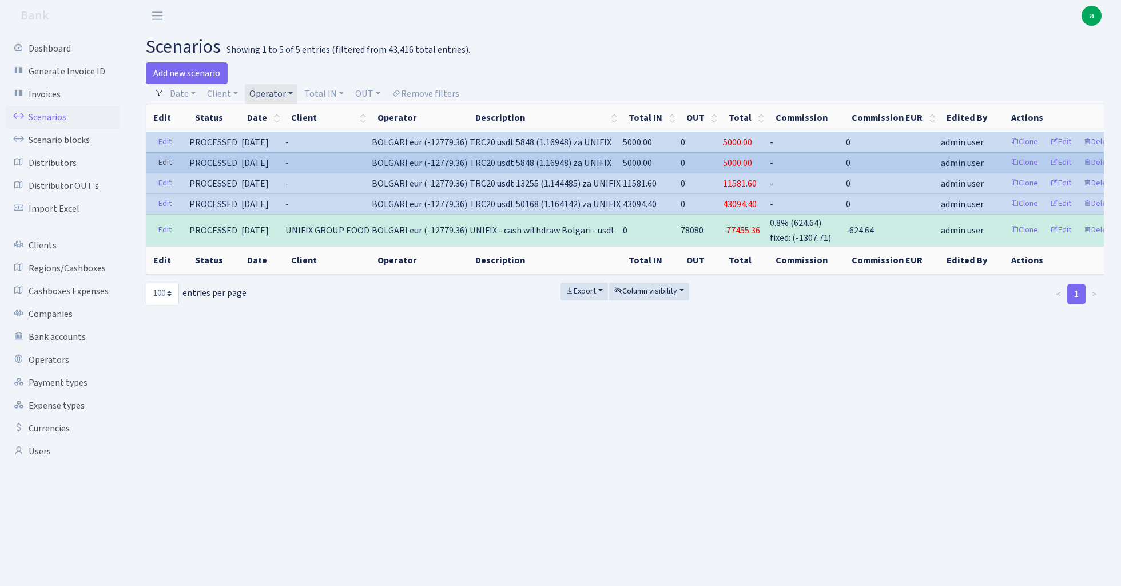
click at [165, 165] on link "Edit" at bounding box center [164, 163] width 23 height 18
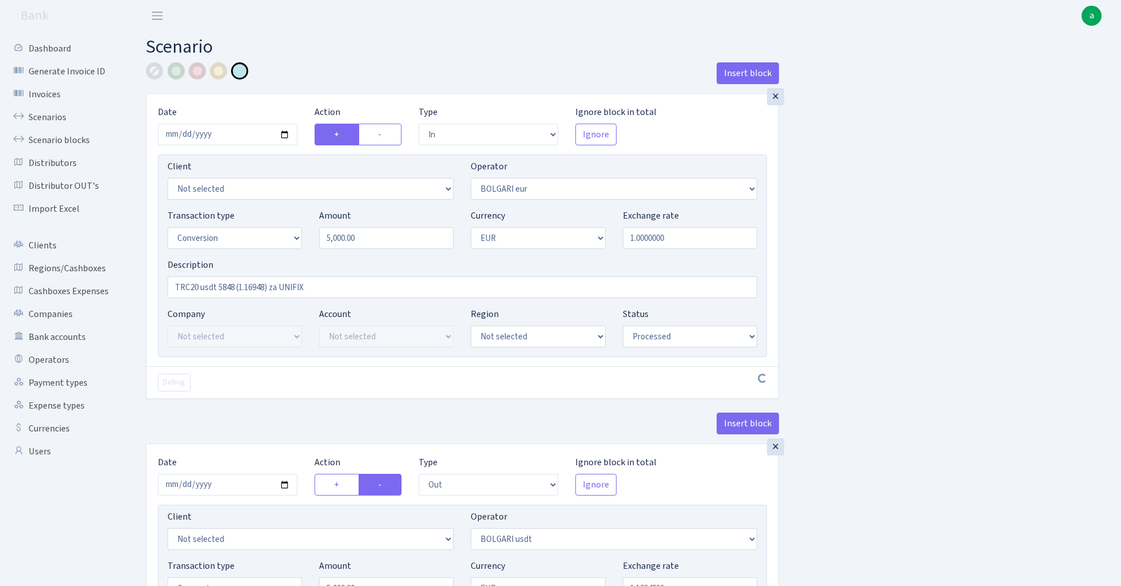
select select "in"
select select "506"
select select "15"
select select "1"
select select "processed"
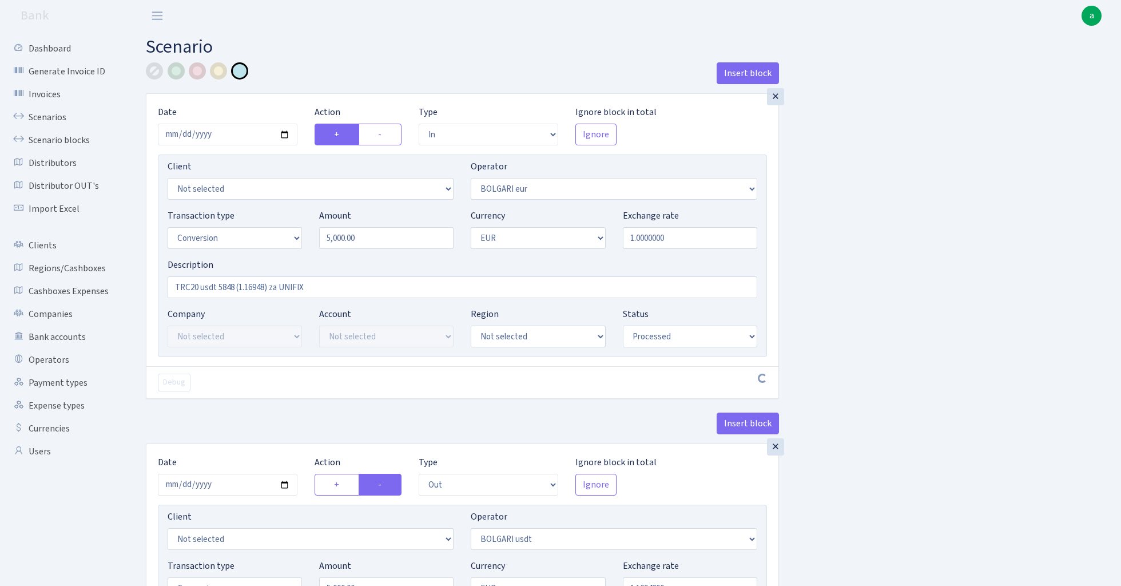
select select "out"
select select "507"
select select "15"
select select "1"
select select "processed"
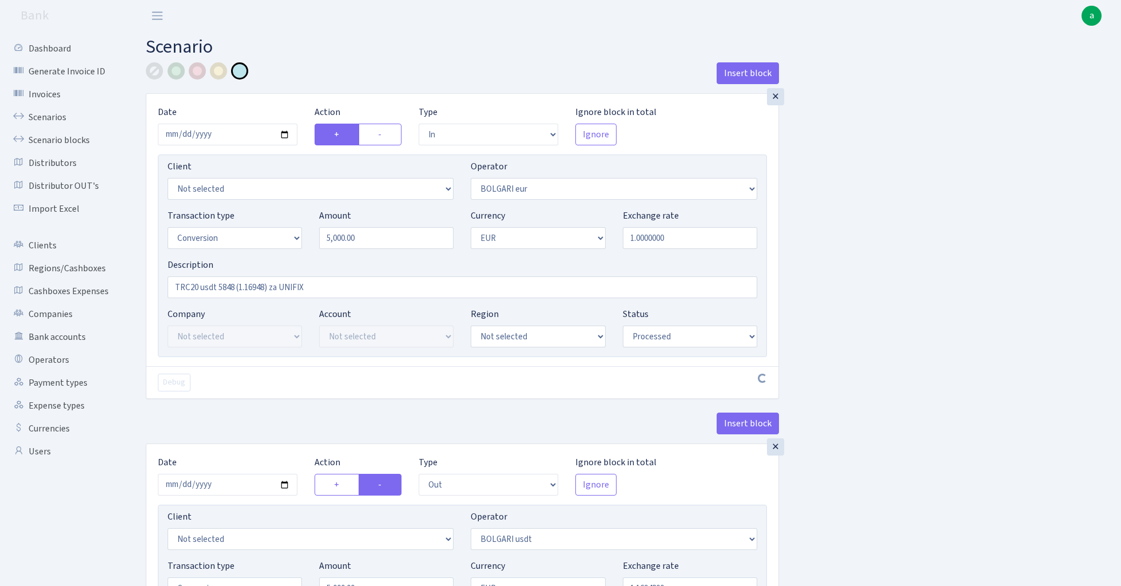
select select "in"
select select "507"
select select "2"
select select "6"
select select "20"
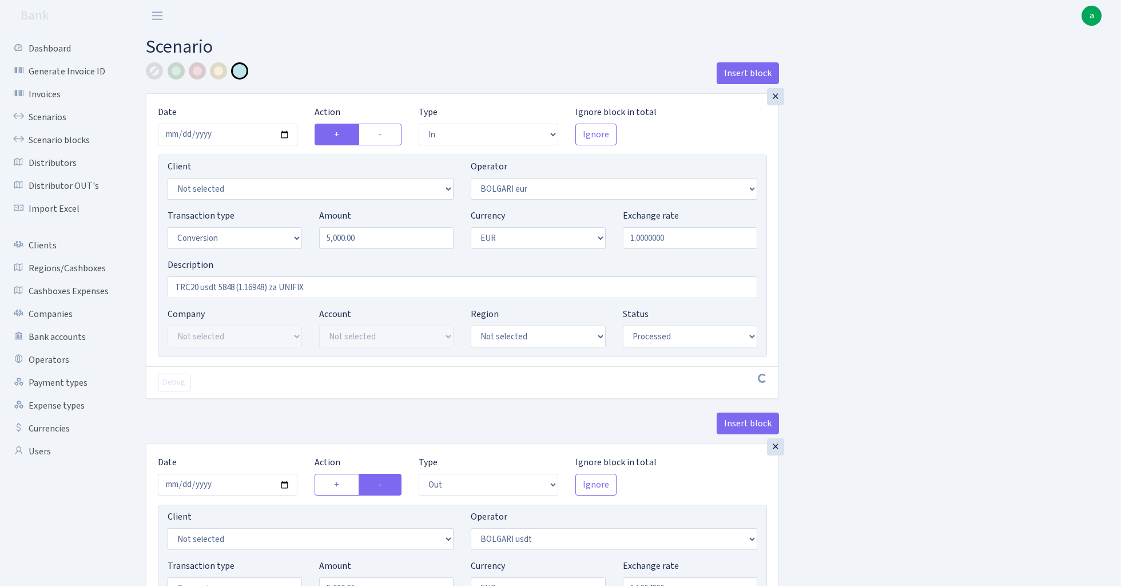
select select "61"
select select "processed"
click at [383, 237] on input "5000.00" at bounding box center [386, 238] width 134 height 22
type input "12,737.00"
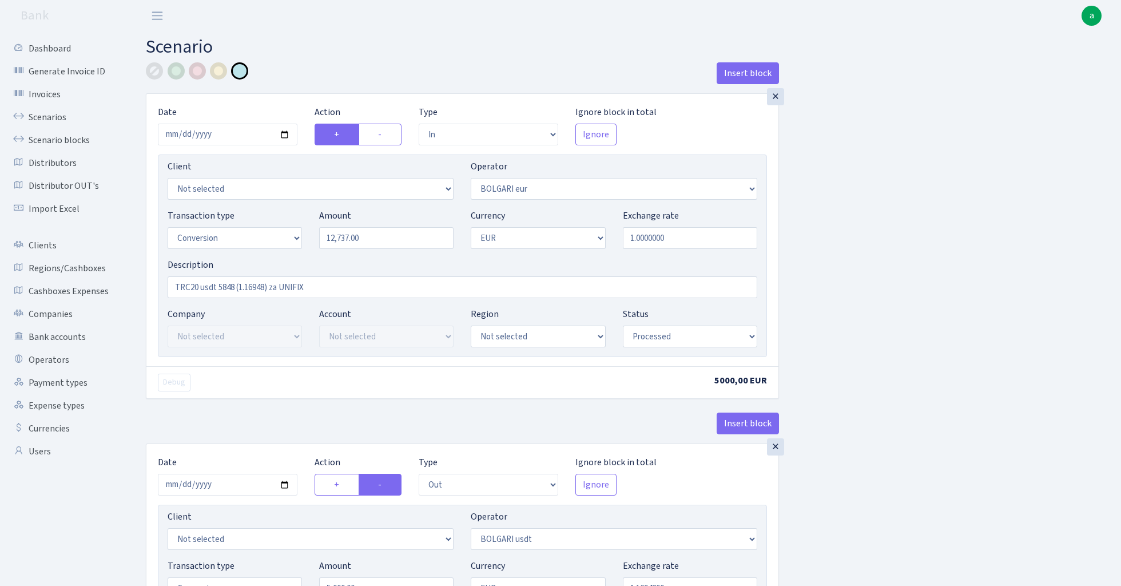
click at [225, 288] on input "TRC20 usdt 5848 (1.16948) za UNIFIX" at bounding box center [463, 287] width 590 height 22
click at [229, 129] on input "2025-08-25" at bounding box center [228, 135] width 140 height 22
type input "2025-07-24"
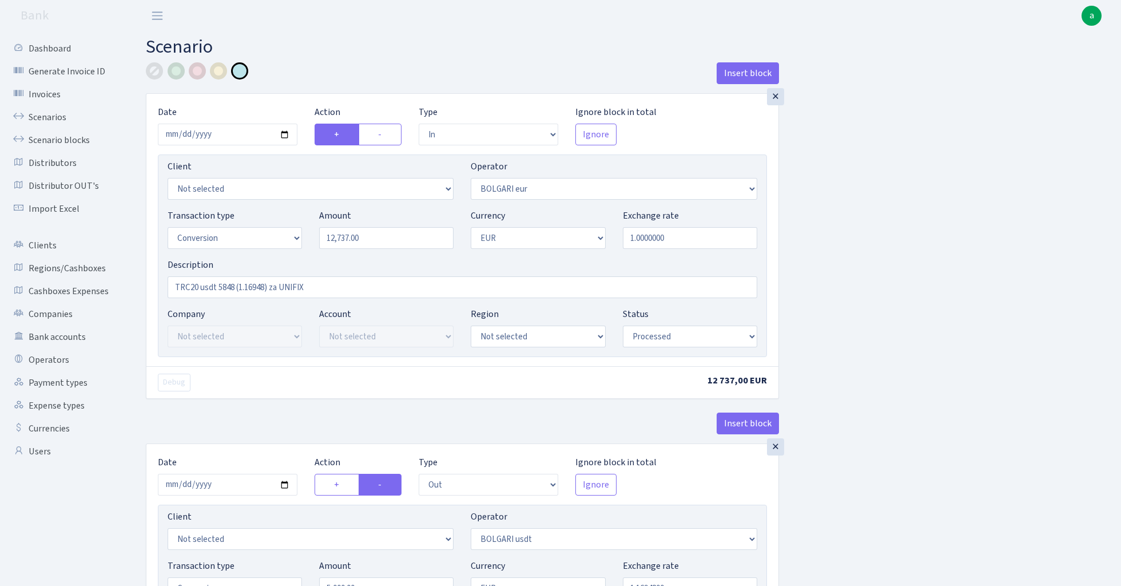
click at [293, 87] on div "Insert block" at bounding box center [462, 77] width 633 height 31
click at [226, 289] on input "TRC20 usdt 5848 (1.16948) za UNIFIX" at bounding box center [463, 287] width 590 height 22
paste input "14,898"
click at [277, 287] on input "TRC20 usdt 98+14898 (1.16948) za UNIFIX" at bounding box center [463, 287] width 590 height 22
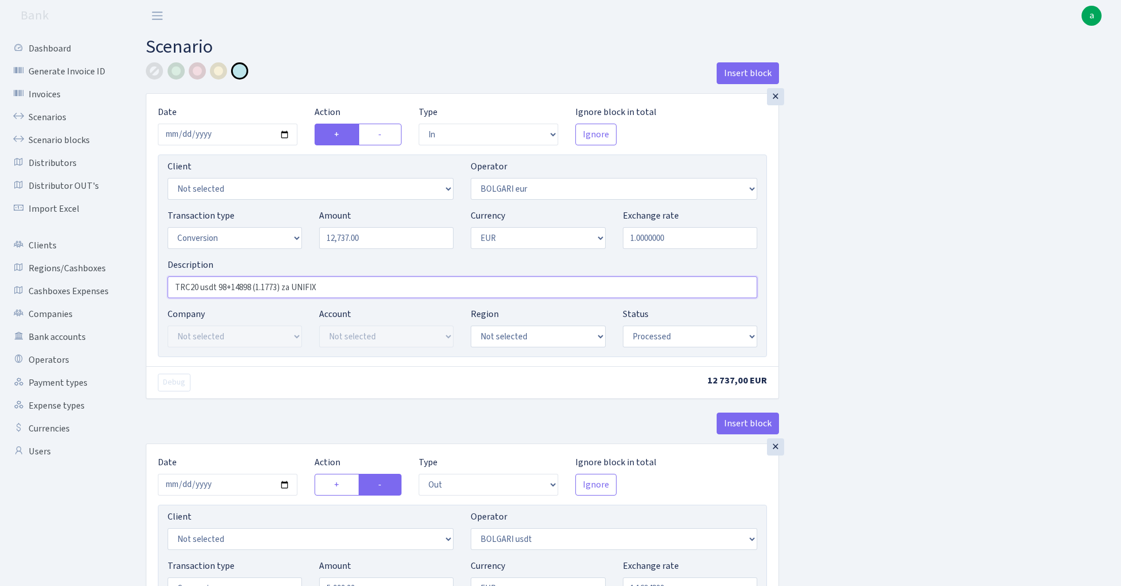
click at [267, 286] on input "TRC20 usdt 98+14898 (1.1773) za UNIFIX" at bounding box center [463, 287] width 590 height 22
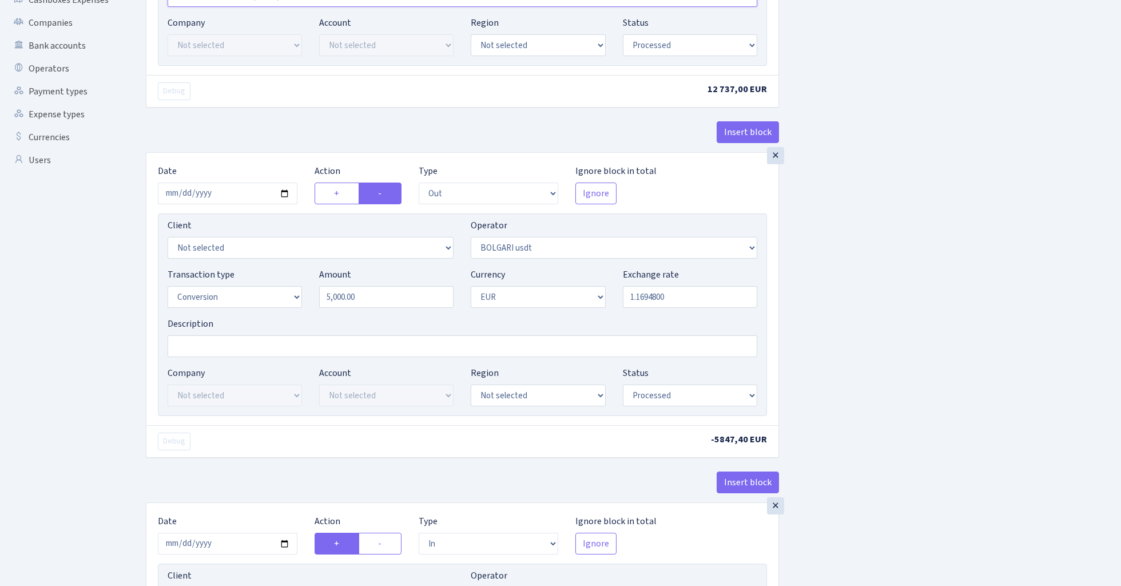
scroll to position [292, 0]
type input "TRC20 usdt 98+14898 (1.1773) za UNIFIX"
click at [228, 197] on input "2025-08-25" at bounding box center [228, 193] width 140 height 22
type input "2025-07-24"
click at [275, 134] on div "Insert block" at bounding box center [462, 136] width 633 height 31
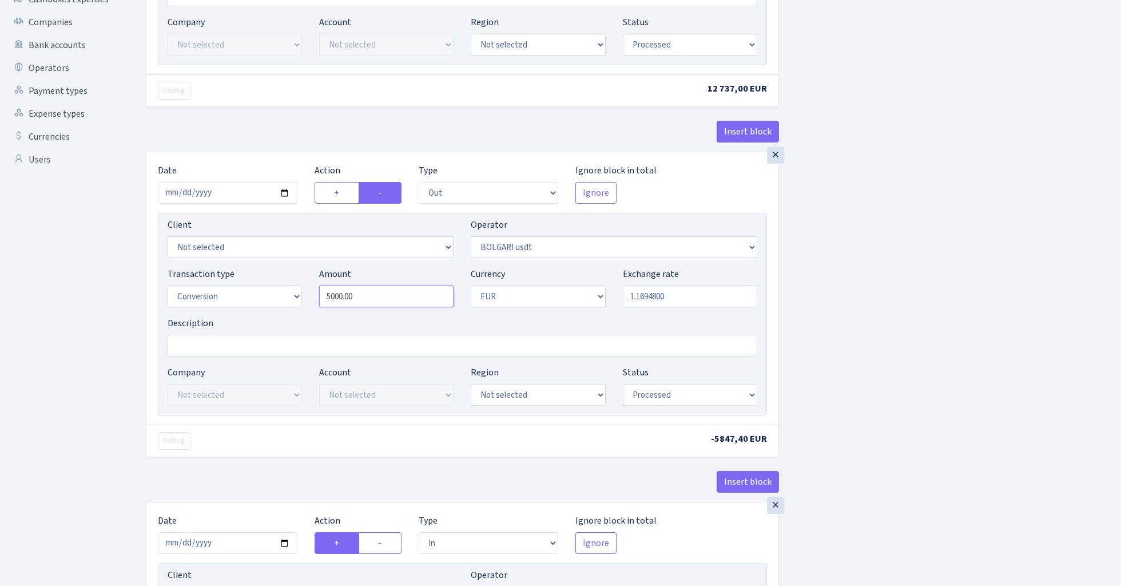
click at [396, 304] on input "5000.00" at bounding box center [386, 296] width 134 height 22
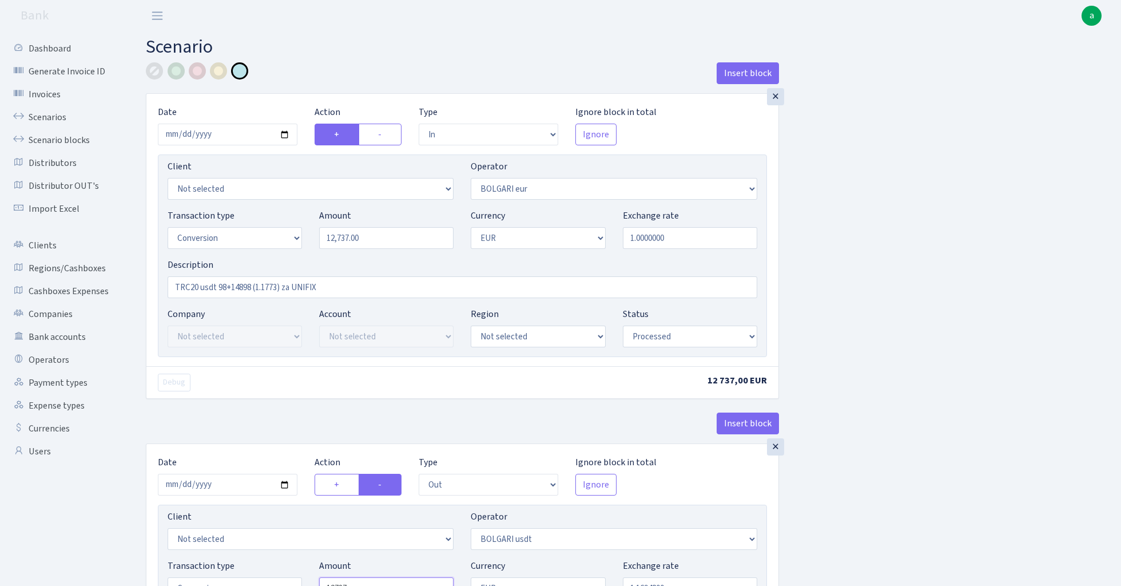
scroll to position [0, 0]
type input "12,737.00"
click at [271, 291] on input "TRC20 usdt 98+14898 (1.1773) za UNIFIX" at bounding box center [463, 287] width 590 height 22
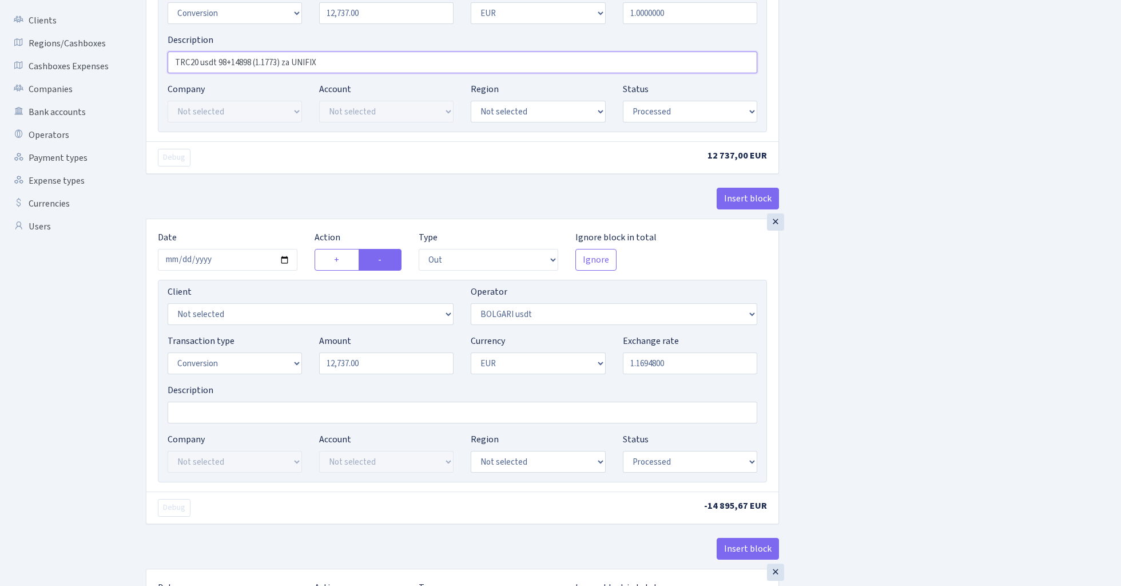
scroll to position [240, 0]
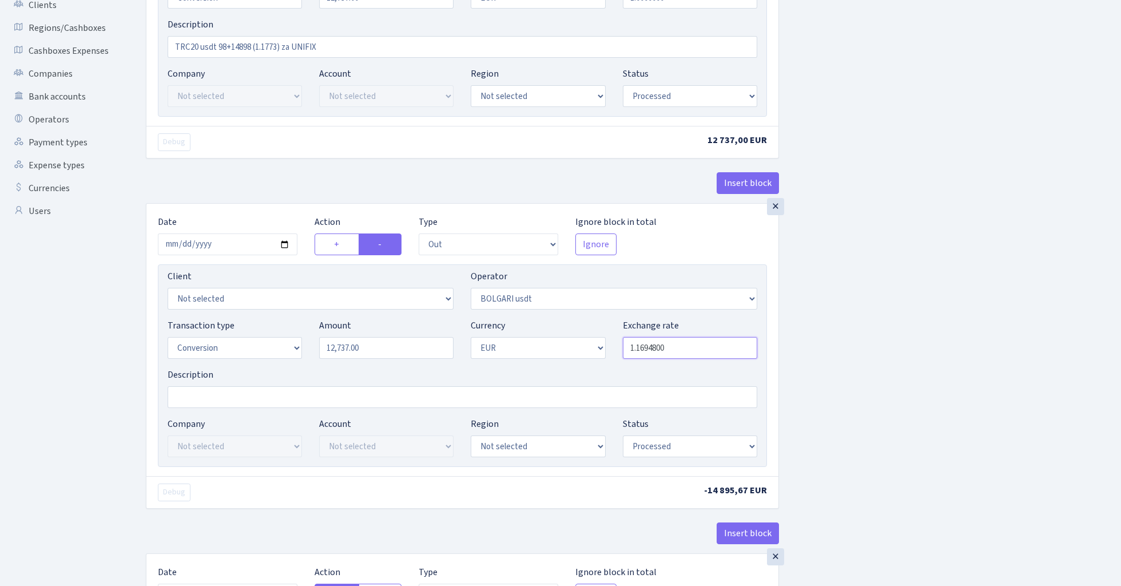
click at [676, 351] on input "1.1694800" at bounding box center [690, 348] width 134 height 22
paste input "773"
type input "1.1773400"
click at [993, 355] on div "Insert block × Date 2025-07-24 Action + - Type --- In Out Commission Field requ…" at bounding box center [624, 388] width 975 height 1132
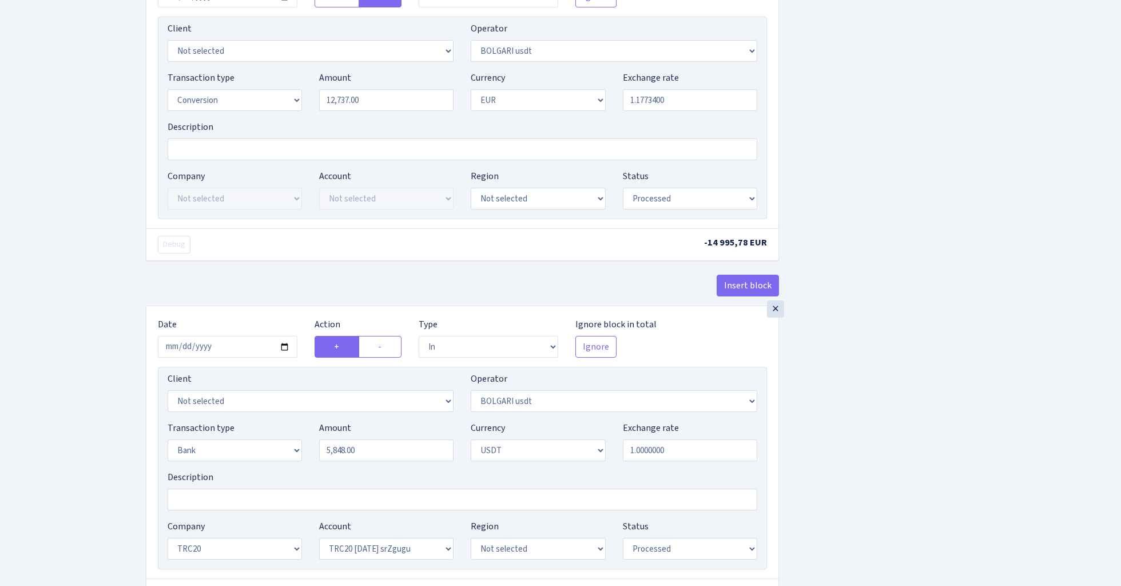
scroll to position [504, 0]
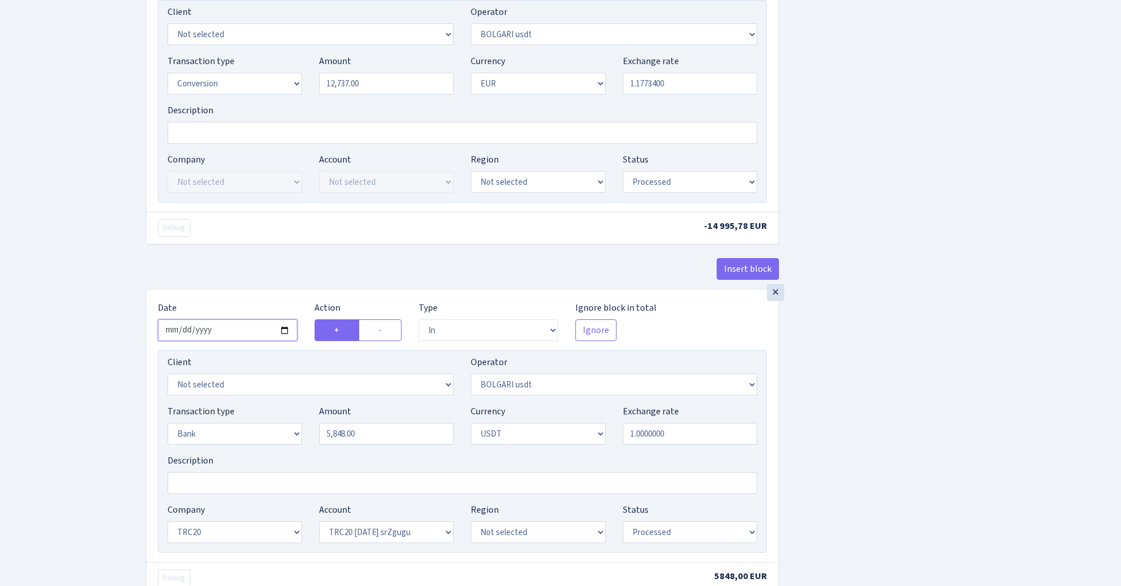
click at [226, 336] on input "2025-08-25" at bounding box center [228, 330] width 140 height 22
type input "2025-07-24"
click at [268, 279] on div "Insert block" at bounding box center [462, 273] width 633 height 31
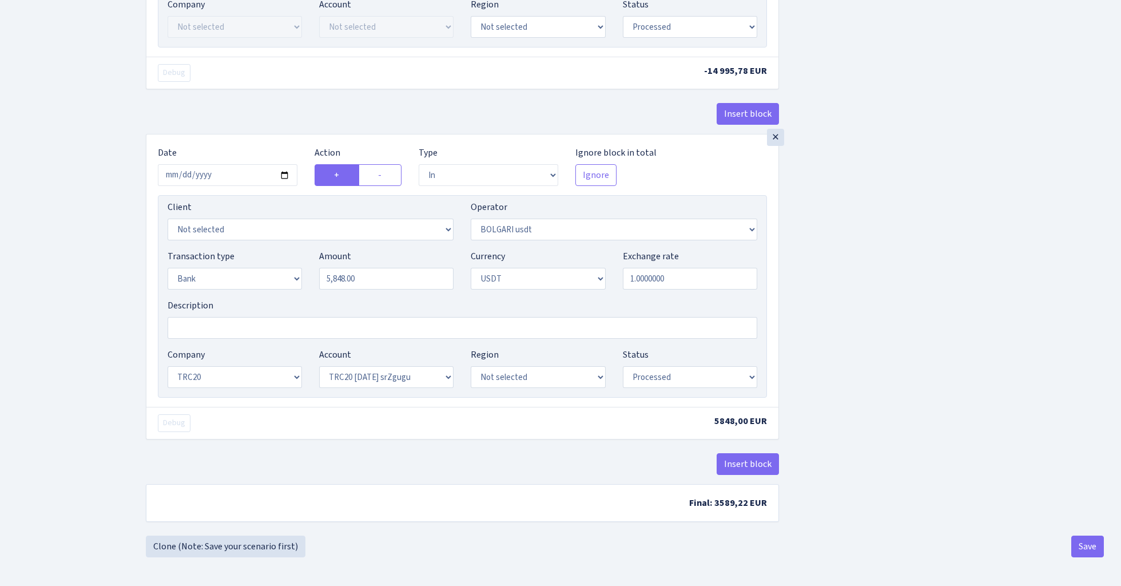
scroll to position [665, 0]
click at [384, 276] on input "5848.00" at bounding box center [386, 279] width 134 height 22
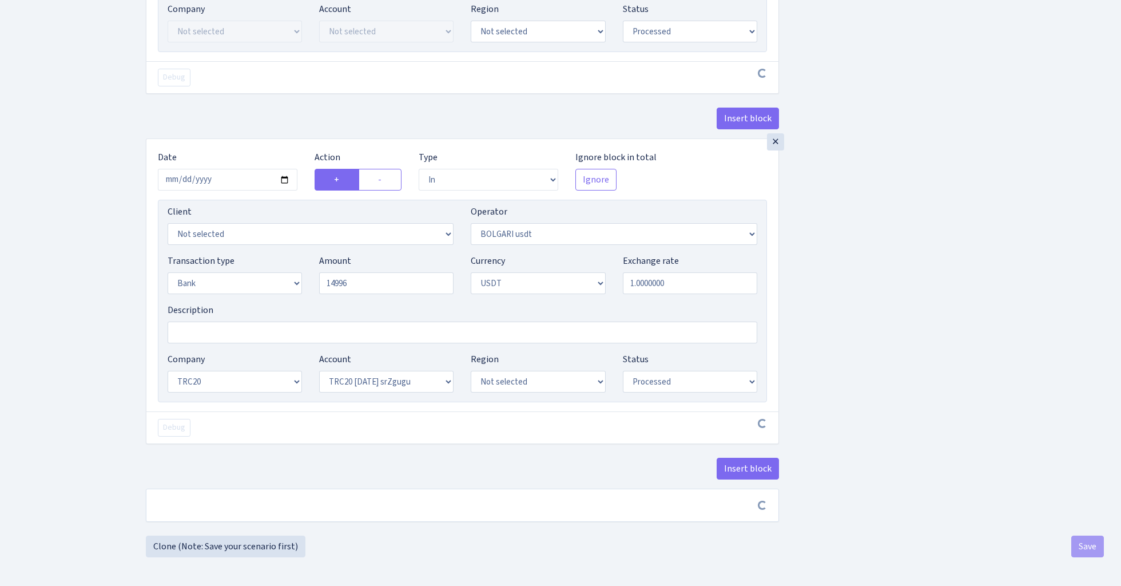
type input "14,996.00"
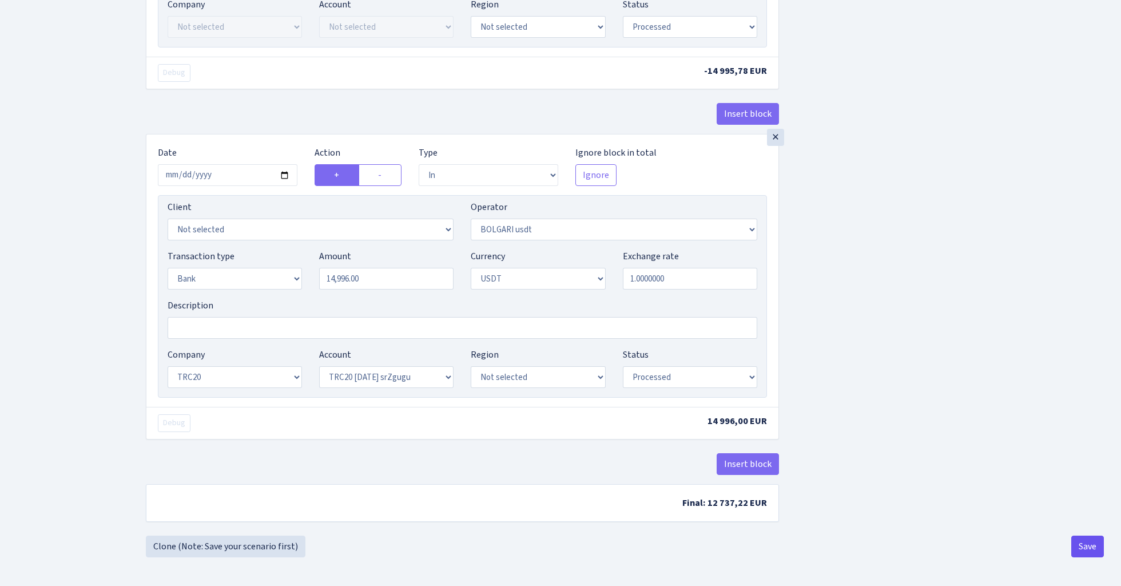
click at [1080, 548] on button "Save" at bounding box center [1087, 546] width 33 height 22
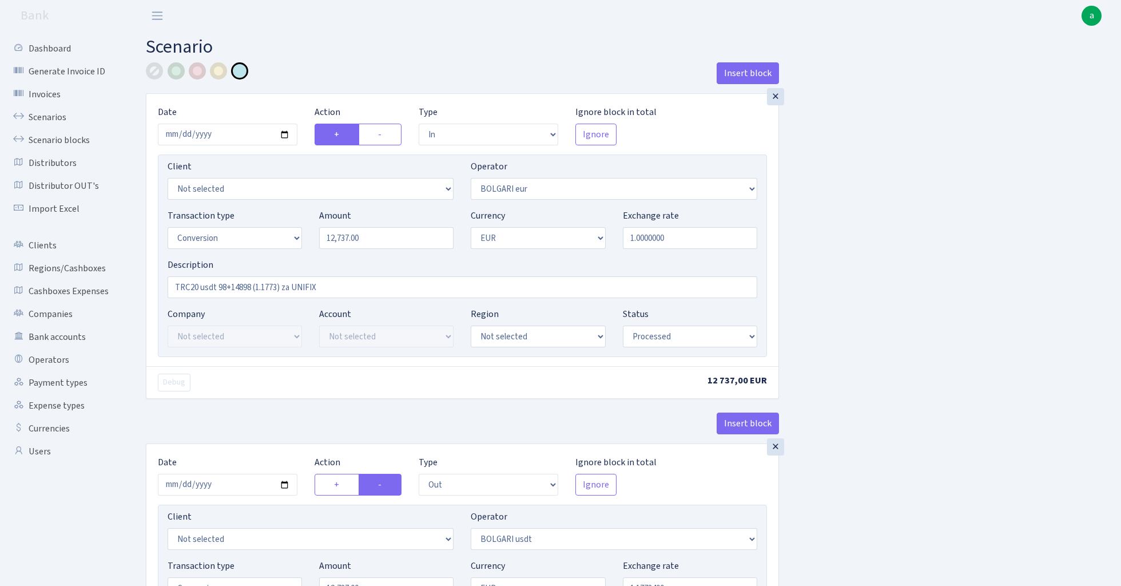
select select "in"
select select "506"
select select "15"
select select "1"
select select "processed"
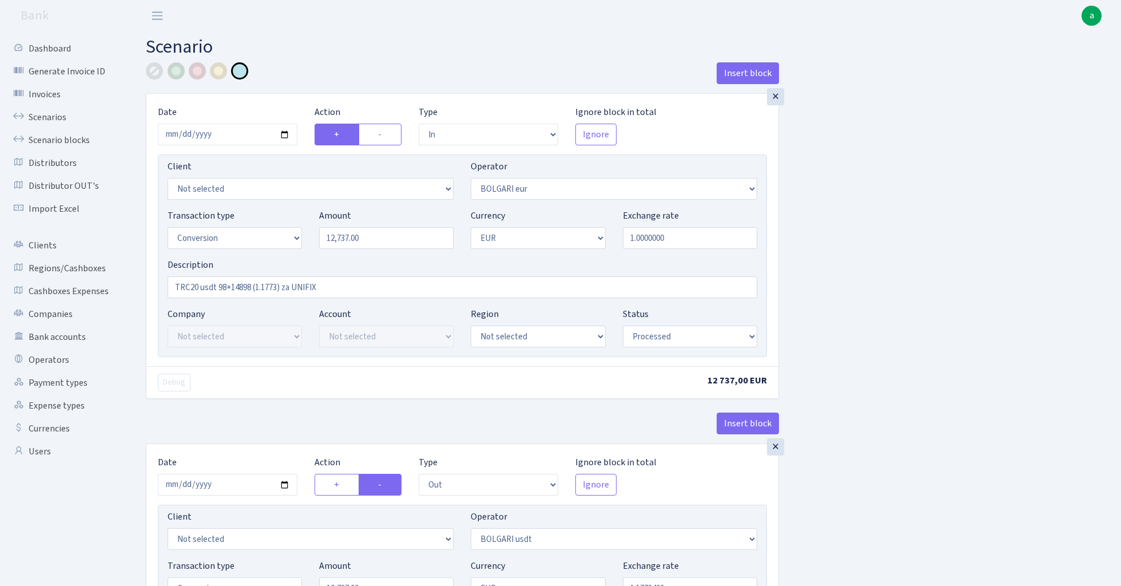
select select "out"
select select "507"
select select "15"
select select "1"
select select "processed"
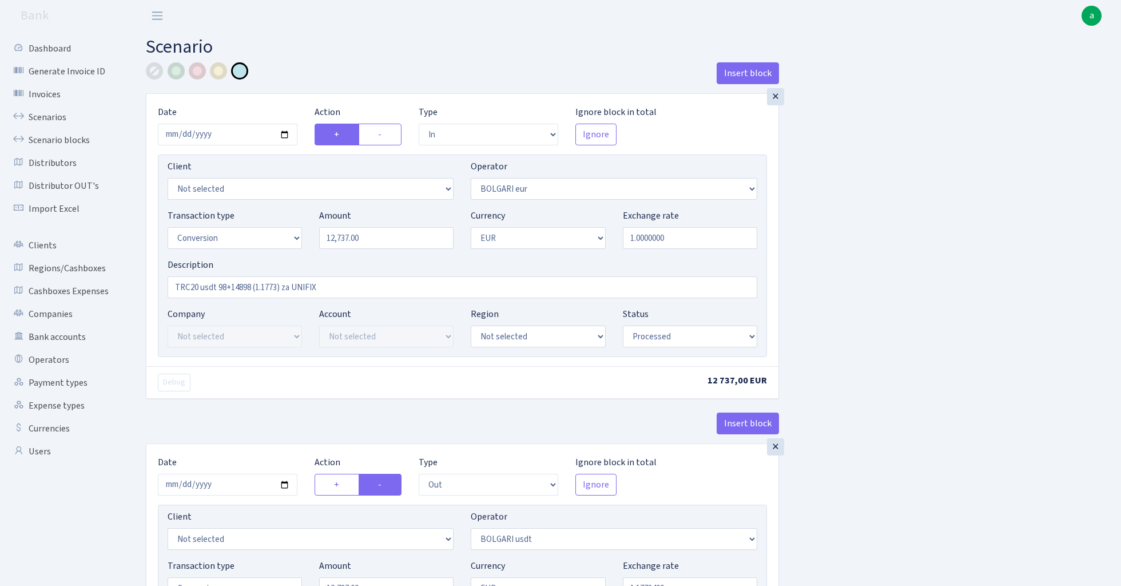
select select "in"
select select "507"
select select "2"
select select "6"
select select "20"
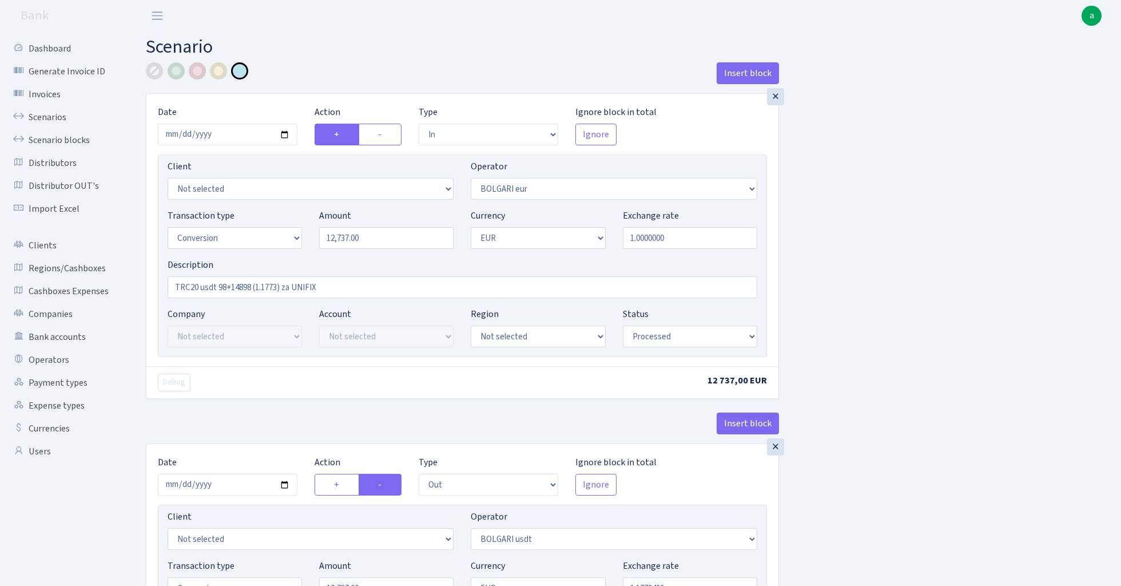
select select "61"
select select "processed"
click at [45, 116] on link "Scenarios" at bounding box center [63, 117] width 114 height 23
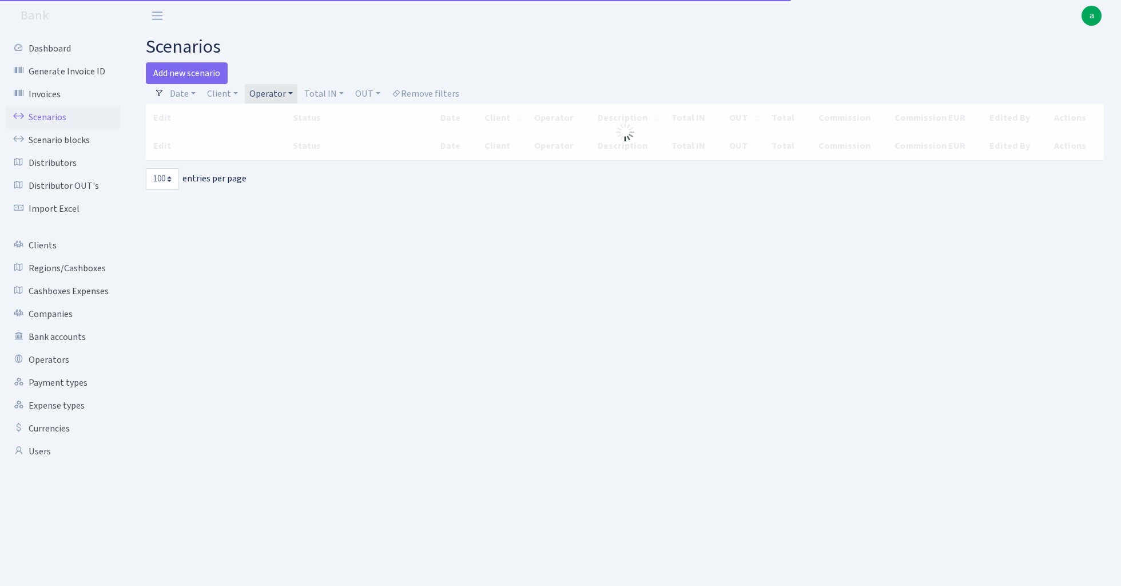
select select "100"
